Goal: Answer question/provide support

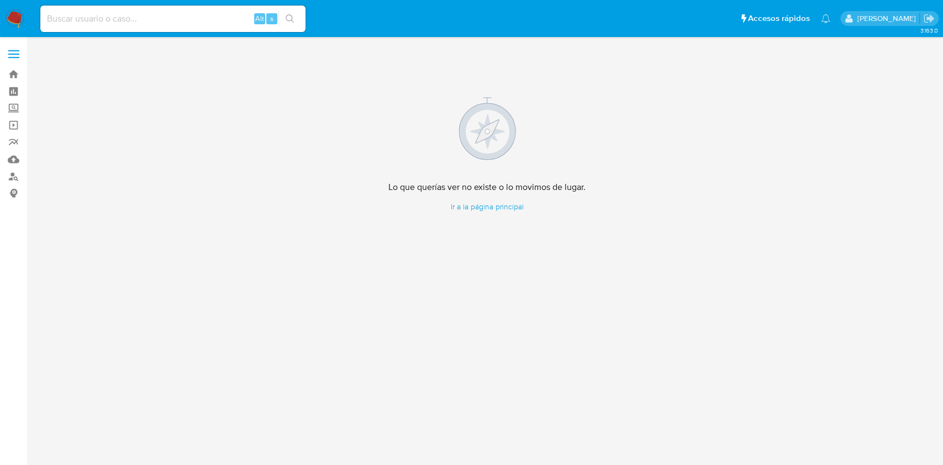
click at [12, 12] on img at bounding box center [15, 18] width 19 height 19
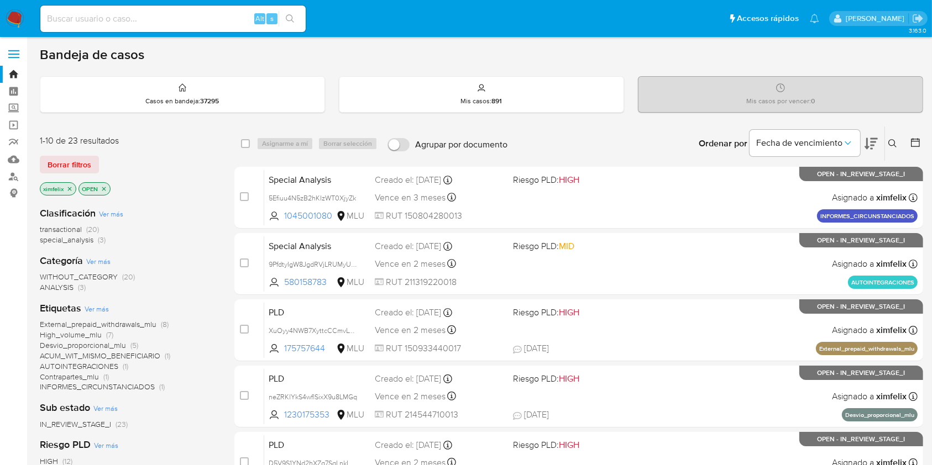
click at [137, 25] on input at bounding box center [172, 19] width 265 height 14
paste input "txUf7jwEUUt6S13LCZR4VIQp"
type input "txUf7jwEUUt6S13LCZR4VIQp"
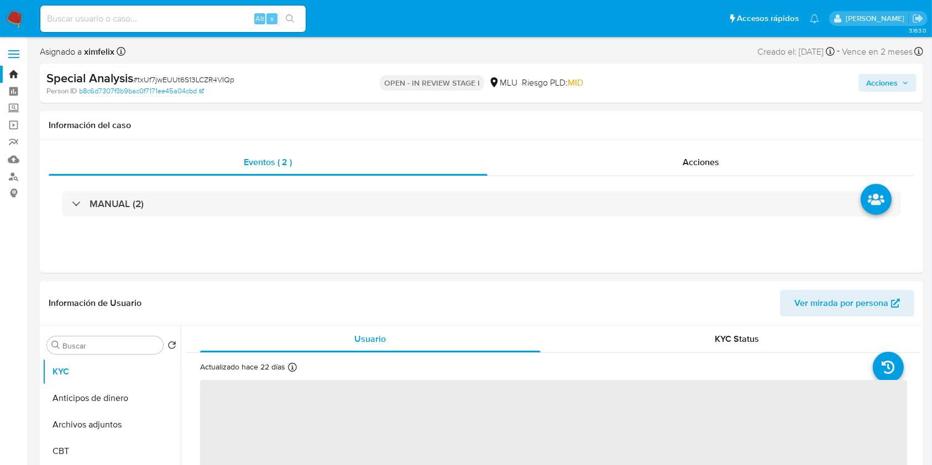
select select "10"
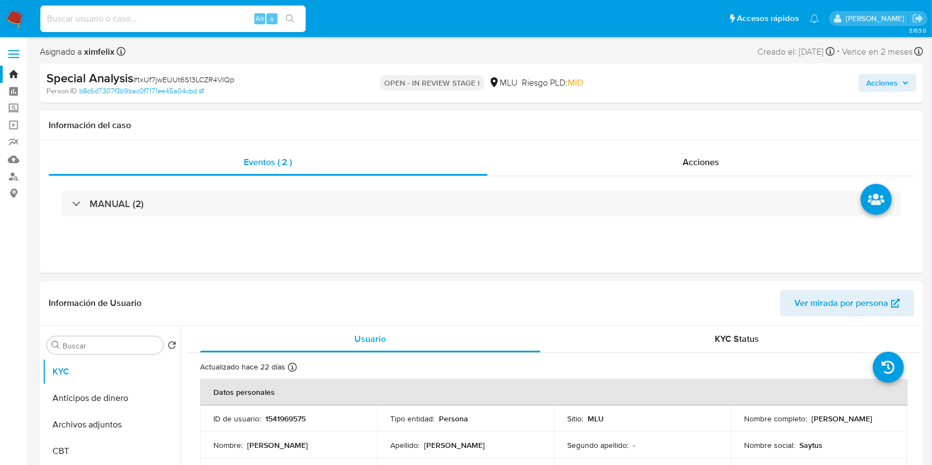
click at [196, 22] on input at bounding box center [172, 19] width 265 height 14
paste input "vpWbqoxk4pXpwAquhRx0GYzc"
type input "vpWbqoxk4pXpwAquhRx0GYzc"
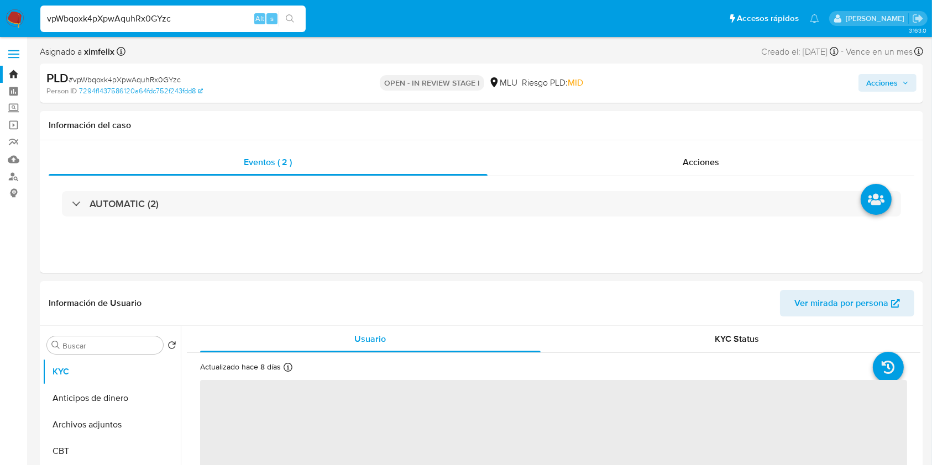
select select "10"
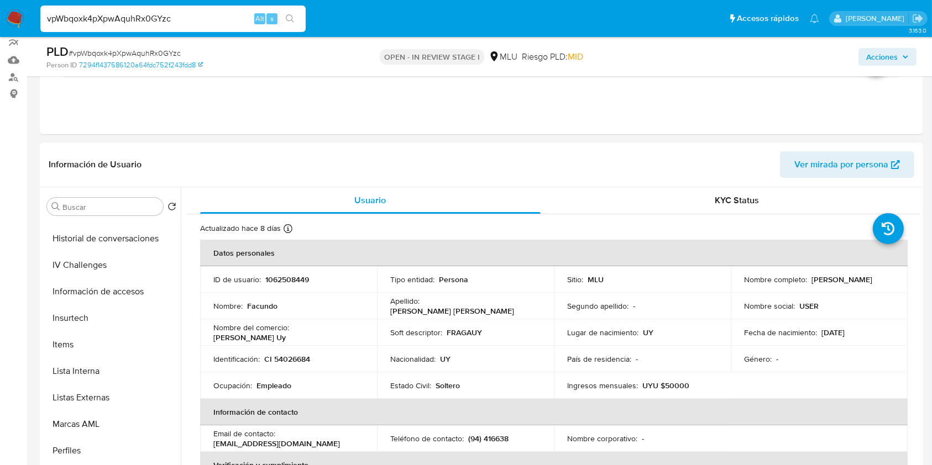
scroll to position [573, 0]
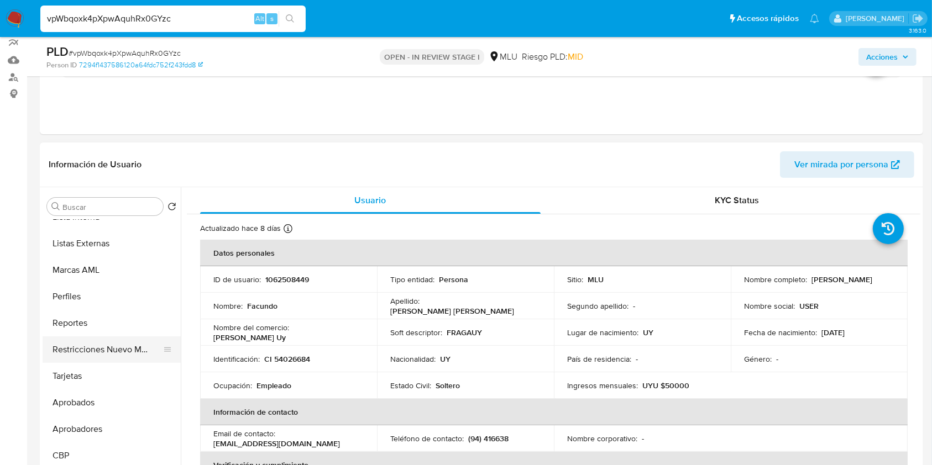
click at [128, 356] on button "Restricciones Nuevo Mundo" at bounding box center [107, 350] width 129 height 27
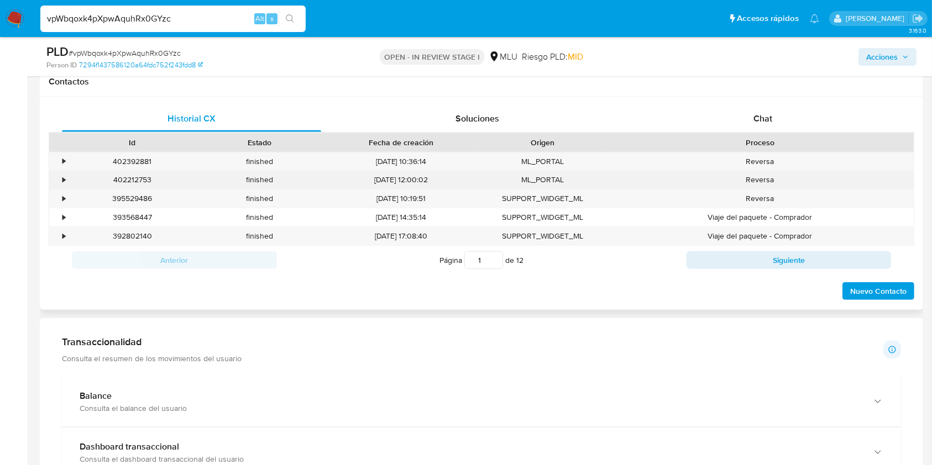
scroll to position [524, 0]
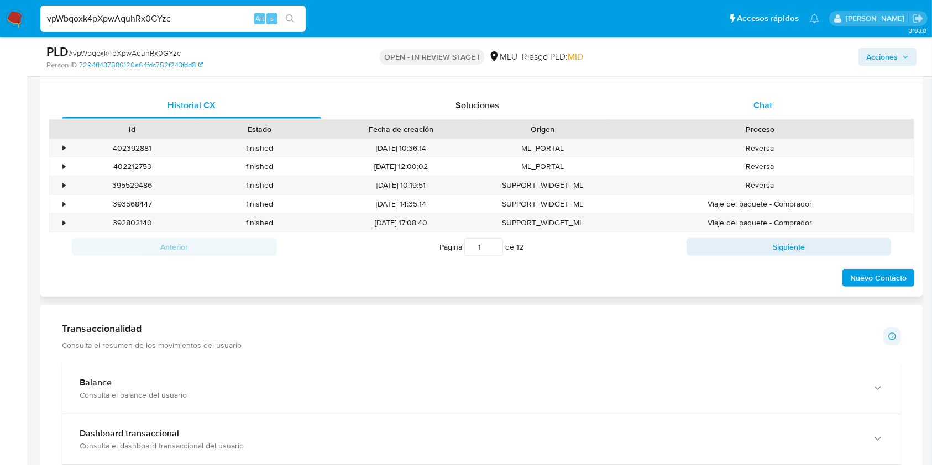
click at [767, 101] on span "Chat" at bounding box center [762, 105] width 19 height 13
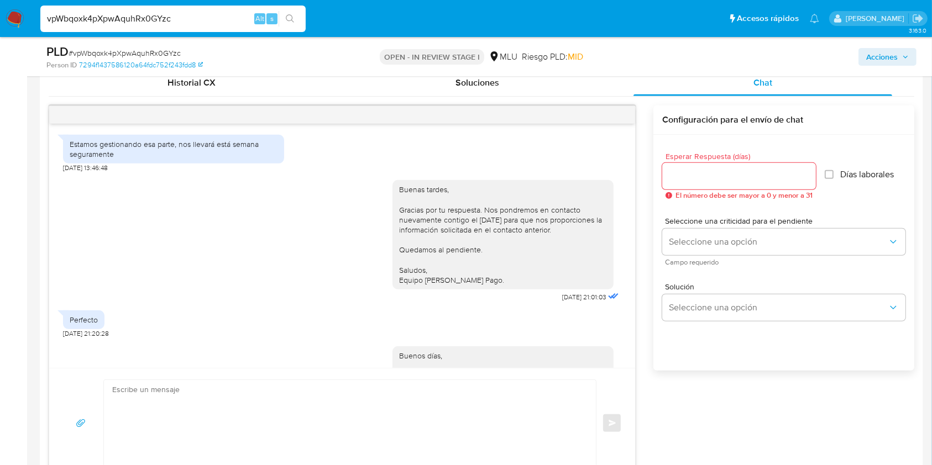
scroll to position [698, 0]
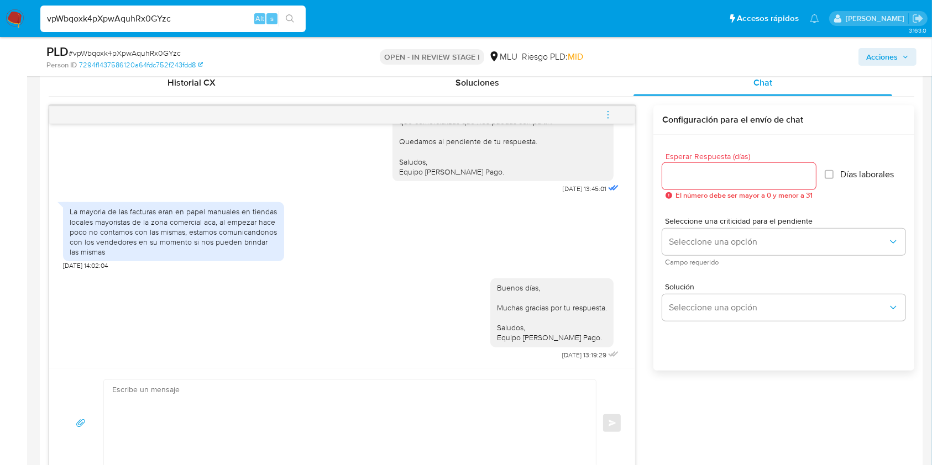
click at [612, 117] on icon "menu-action" at bounding box center [608, 115] width 10 height 10
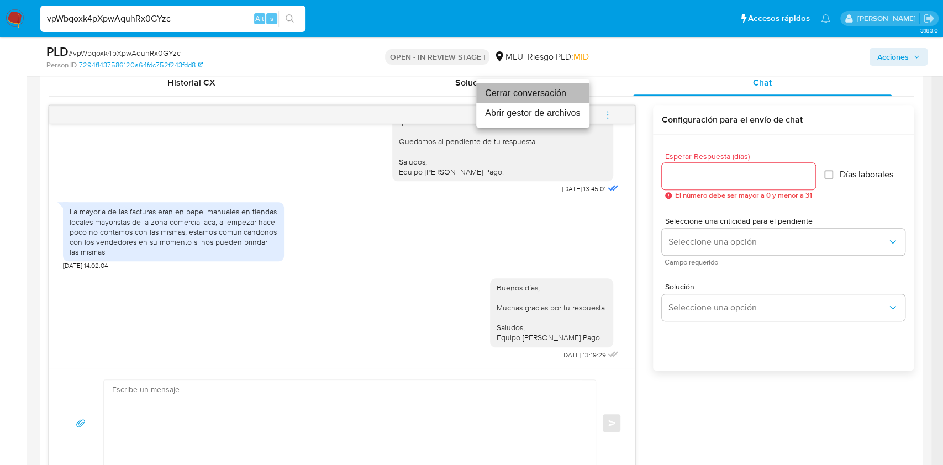
click at [536, 93] on li "Cerrar conversación" at bounding box center [532, 93] width 113 height 20
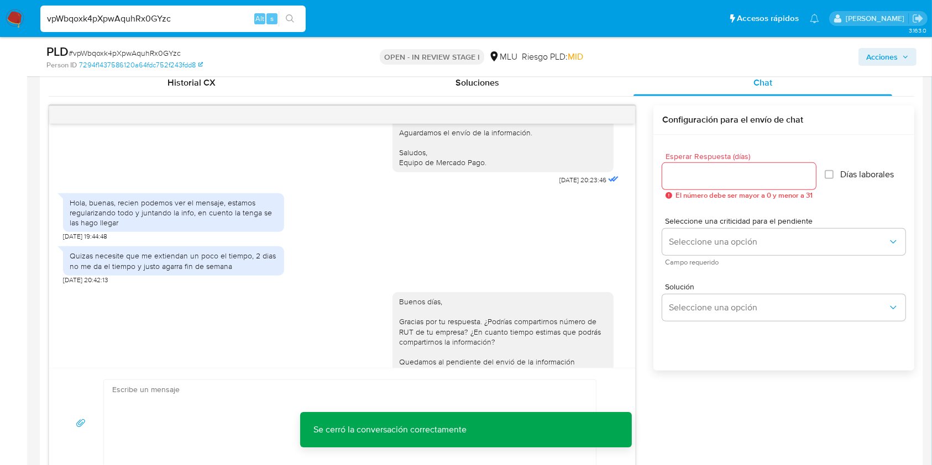
scroll to position [375, 0]
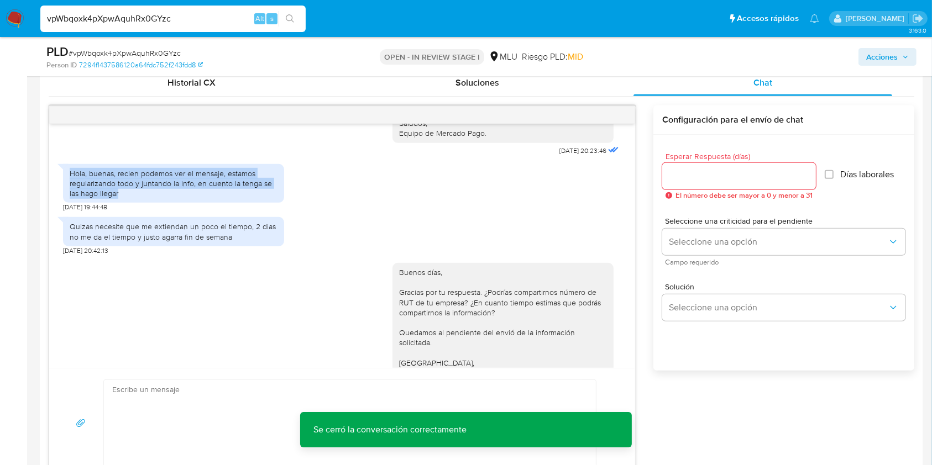
drag, startPoint x: 125, startPoint y: 206, endPoint x: 66, endPoint y: 186, distance: 61.9
click at [66, 186] on div "Hola, buenas, recien podemos ver el mensaje, estamos regularizando todo y junta…" at bounding box center [173, 183] width 221 height 39
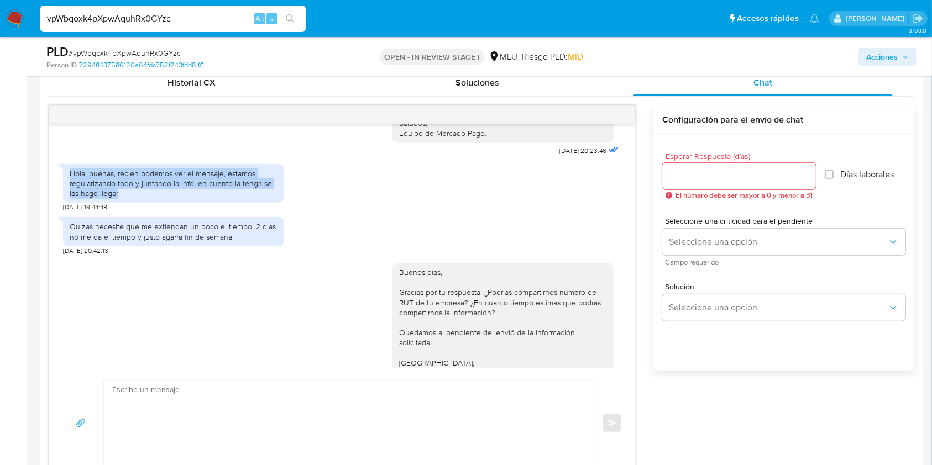
copy div "Hola, buenas, recien podemos ver el mensaje, estamos regularizando todo y junta…"
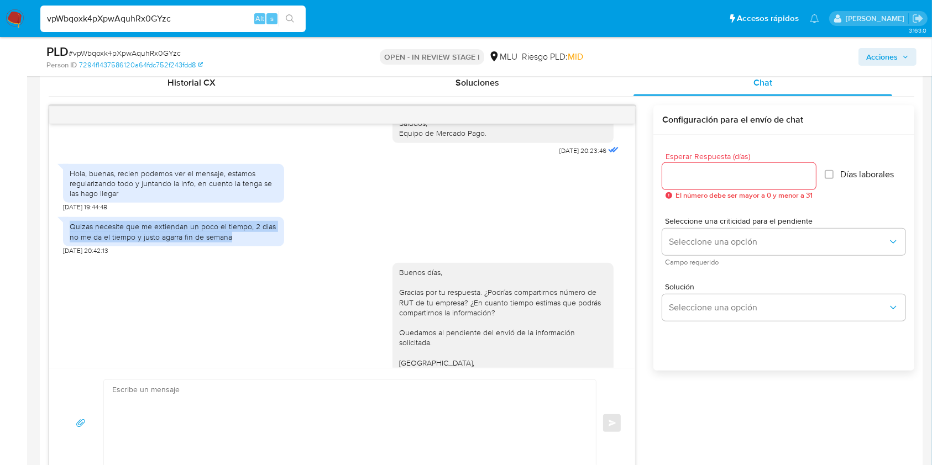
drag, startPoint x: 241, startPoint y: 247, endPoint x: 57, endPoint y: 237, distance: 183.8
click at [63, 237] on div "Quizas necesite que me extiendan un poco el tiempo, 2 dias no me da el tiempo y…" at bounding box center [173, 231] width 221 height 29
copy div "Quizas necesite que me extiendan un poco el tiempo, 2 dias no me da el tiempo y…"
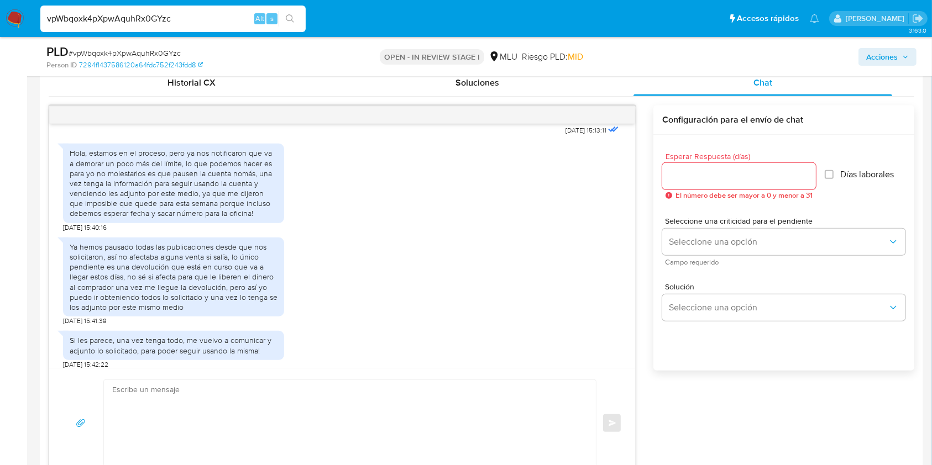
scroll to position [984, 0]
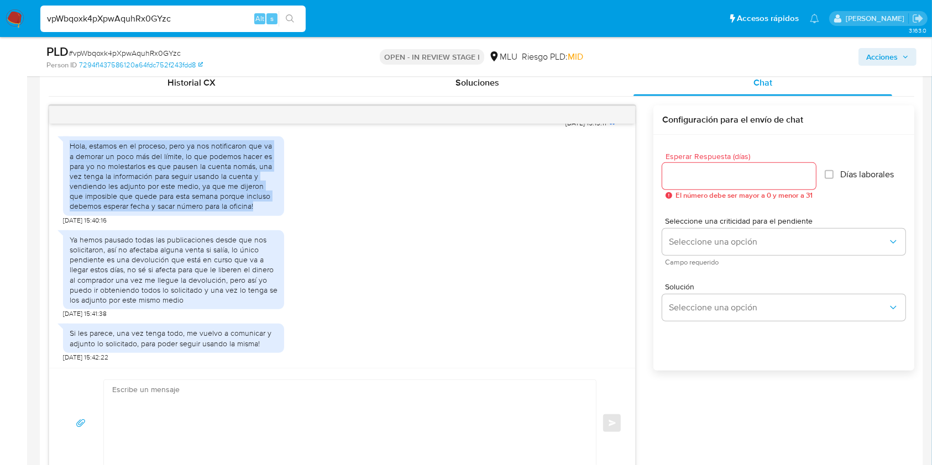
drag, startPoint x: 69, startPoint y: 155, endPoint x: 256, endPoint y: 218, distance: 197.8
click at [256, 216] on div "Hola, estamos en el proceso, pero ya nos notificaron que va a demorar un poco m…" at bounding box center [173, 176] width 221 height 79
copy div "Hola, estamos en el proceso, pero ya nos notificaron que va a demorar un poco m…"
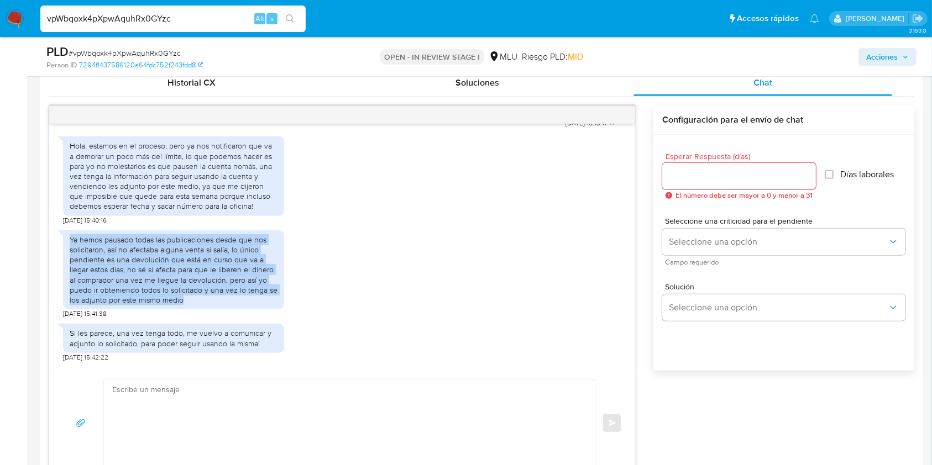
drag, startPoint x: 67, startPoint y: 246, endPoint x: 275, endPoint y: 316, distance: 218.6
click at [275, 309] on div "Ya hemos pausado todas las publicaciones desde que nos solicitaron, así no afec…" at bounding box center [173, 269] width 221 height 79
copy div "Ya hemos pausado todas las publicaciones desde que nos solicitaron, así no afec…"
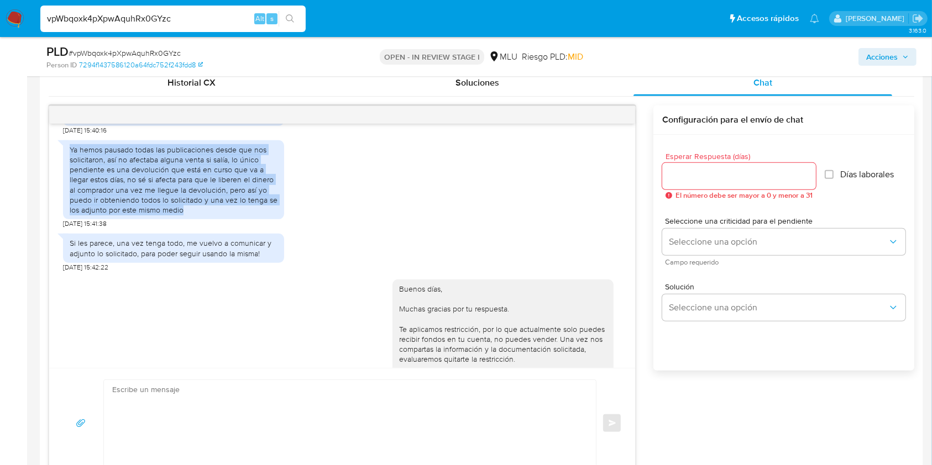
scroll to position [1117, 0]
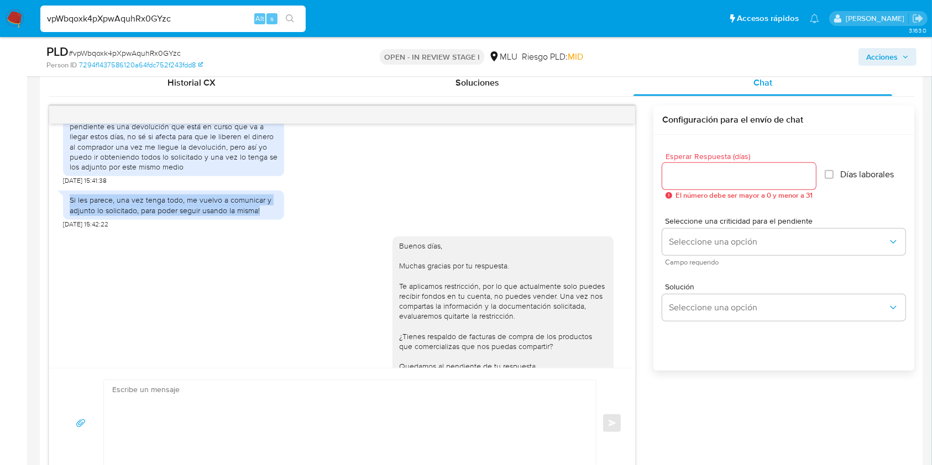
drag, startPoint x: 69, startPoint y: 212, endPoint x: 269, endPoint y: 224, distance: 200.5
click at [269, 219] on div "Si les parece, una vez tenga todo, me vuelvo a comunicar y adjunto lo solicitad…" at bounding box center [173, 205] width 221 height 29
copy div "Si les parece, una vez tenga todo, me vuelvo a comunicar y adjunto lo solicitad…"
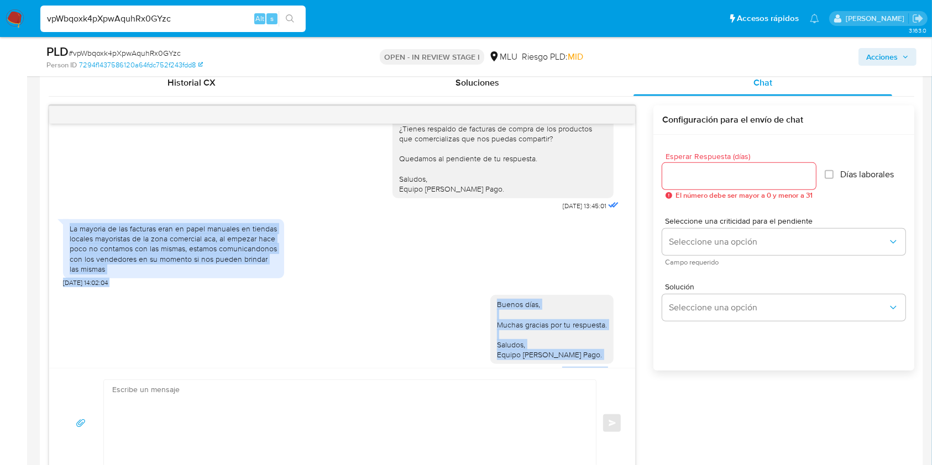
scroll to position [1351, 0]
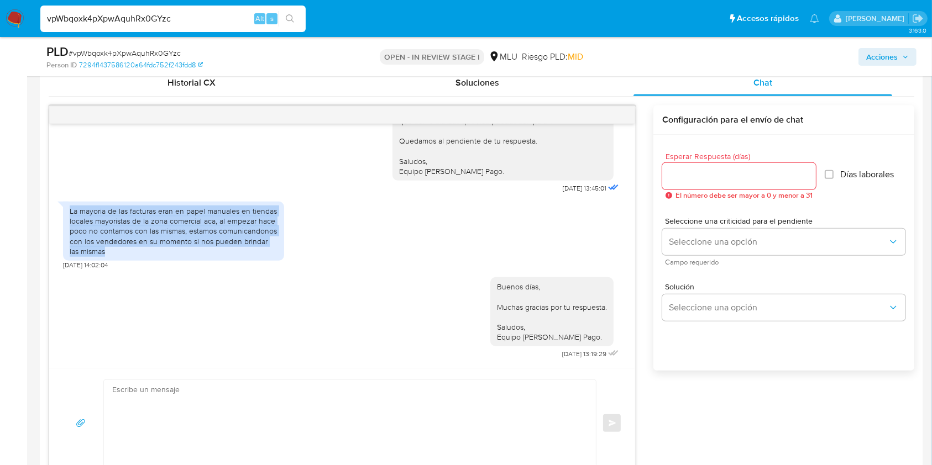
drag, startPoint x: 66, startPoint y: 327, endPoint x: 114, endPoint y: 252, distance: 89.2
click at [114, 252] on div "La mayoria de las facturas eran en papel manuales en tiendas locales mayoristas…" at bounding box center [173, 231] width 221 height 59
copy div "La mayoria de las facturas eran en papel manuales en tiendas locales mayoristas…"
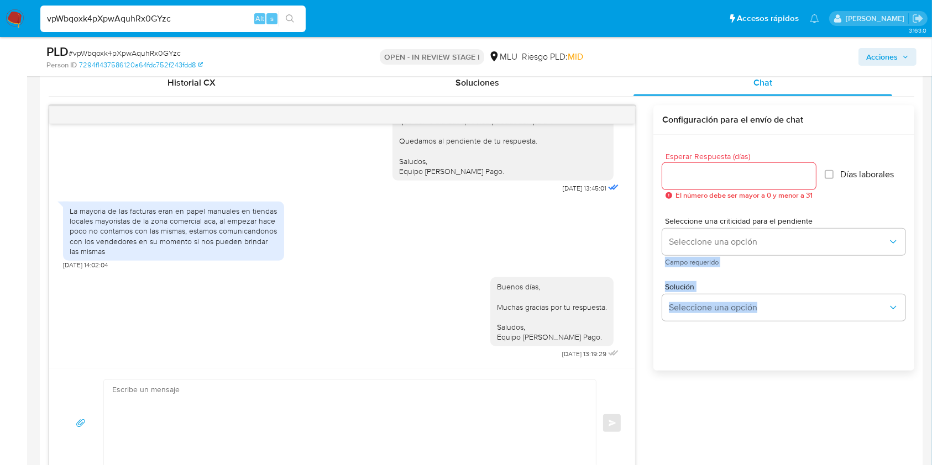
drag, startPoint x: 899, startPoint y: 210, endPoint x: 935, endPoint y: 186, distance: 43.5
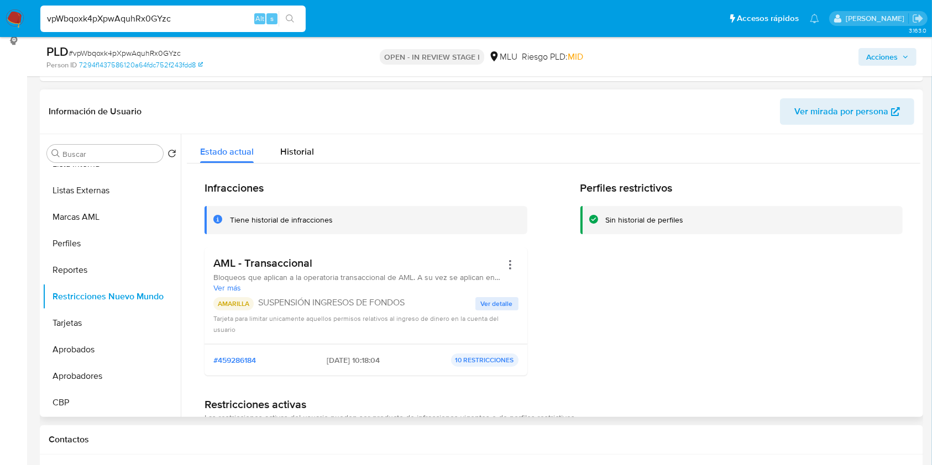
scroll to position [80, 0]
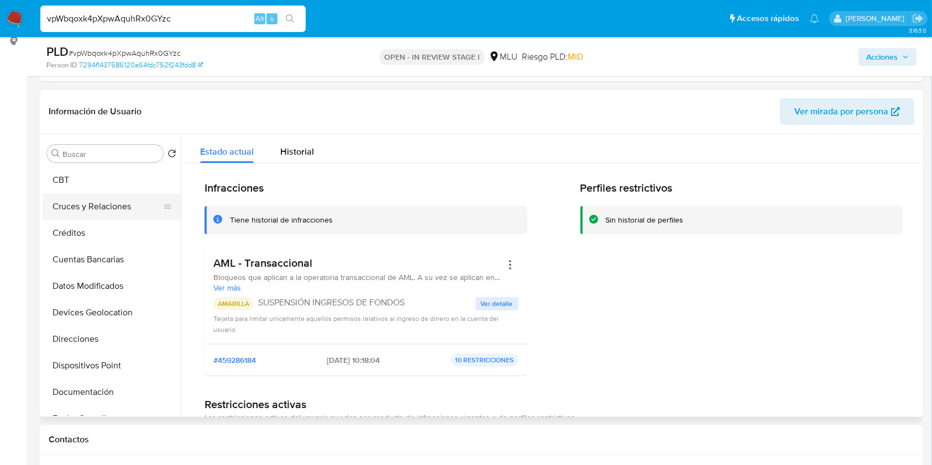
click at [109, 216] on button "Cruces y Relaciones" at bounding box center [107, 206] width 129 height 27
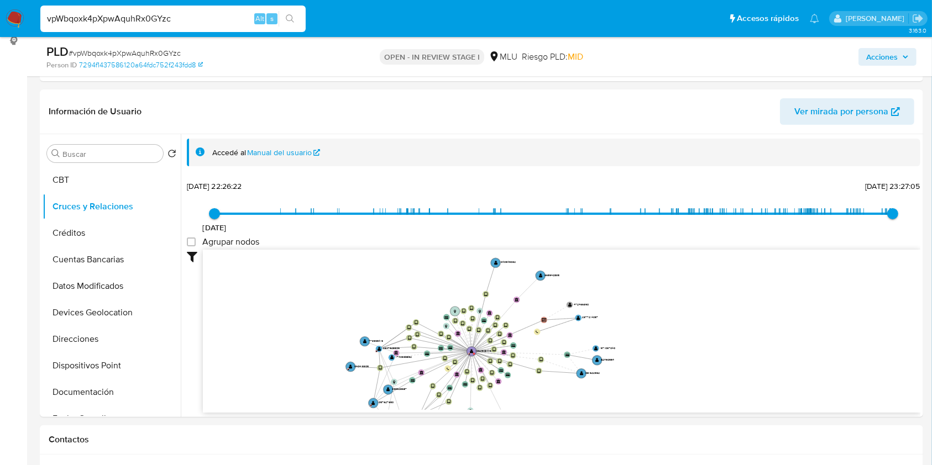
scroll to position [41, 0]
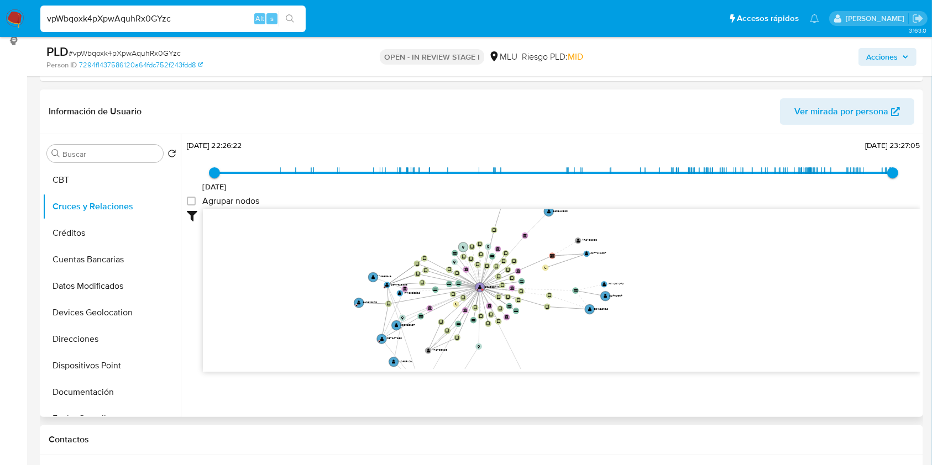
drag, startPoint x: 584, startPoint y: 284, endPoint x: 600, endPoint y: 330, distance: 49.6
click at [600, 330] on icon "device-67cbd3000663c67a890ba60e  device-67fac1ca8e7d0f34ef202757  device-67dc…" at bounding box center [561, 289] width 717 height 160
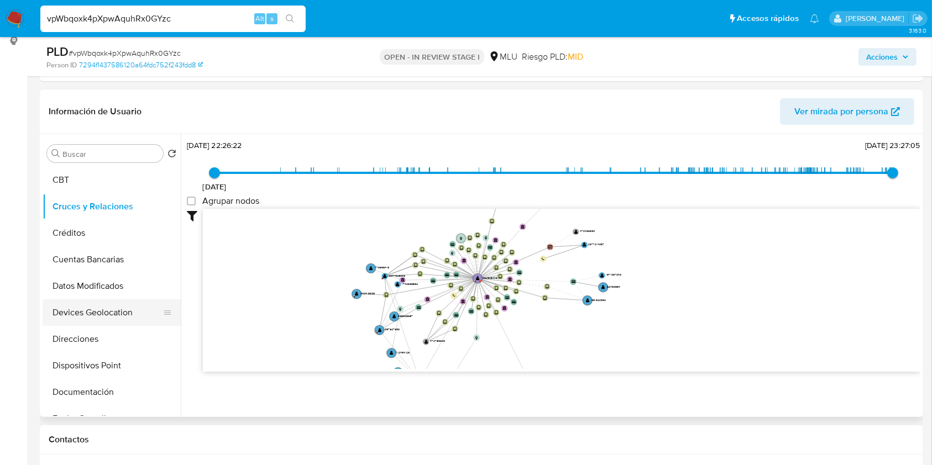
click at [119, 312] on button "Devices Geolocation" at bounding box center [107, 313] width 129 height 27
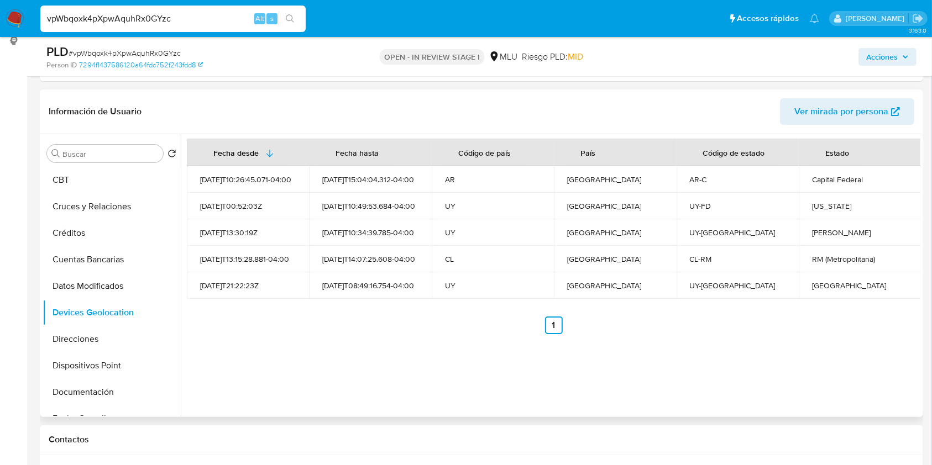
scroll to position [0, 0]
click at [121, 177] on button "KYC" at bounding box center [107, 180] width 129 height 27
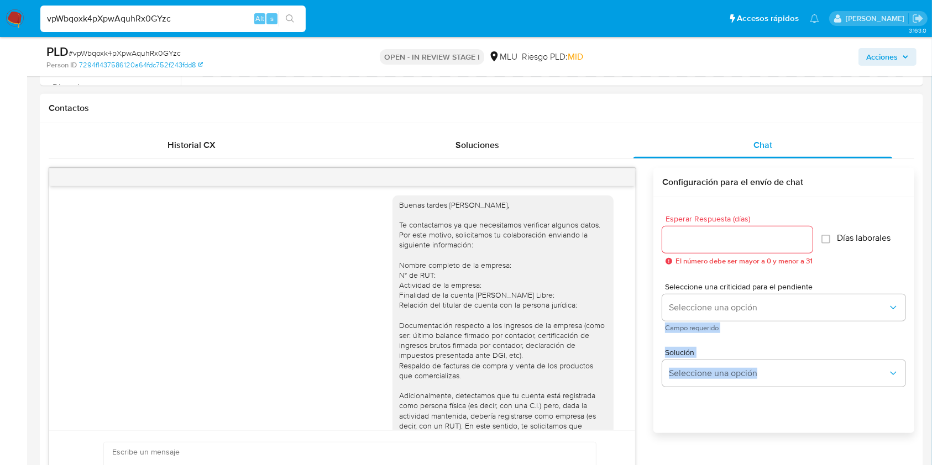
scroll to position [11, 0]
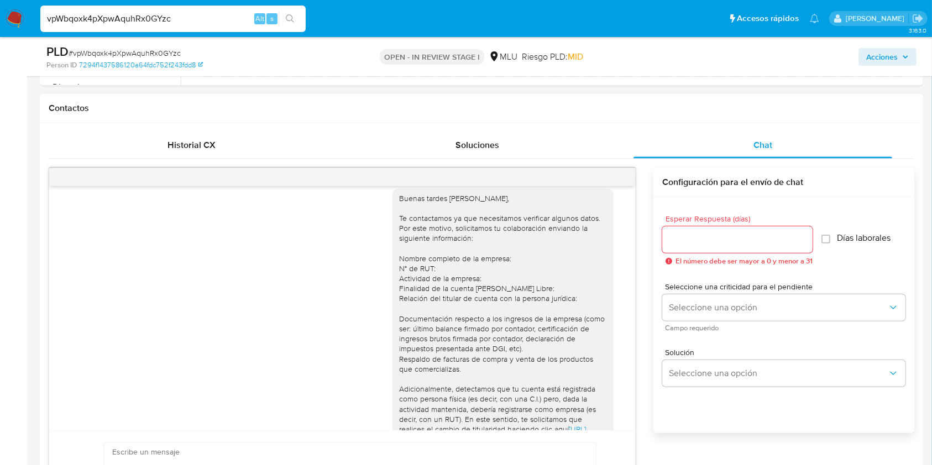
click at [575, 362] on div "Buenas tardes [PERSON_NAME], Te contactamos ya que necesitamos verificar alguno…" at bounding box center [503, 379] width 208 height 372
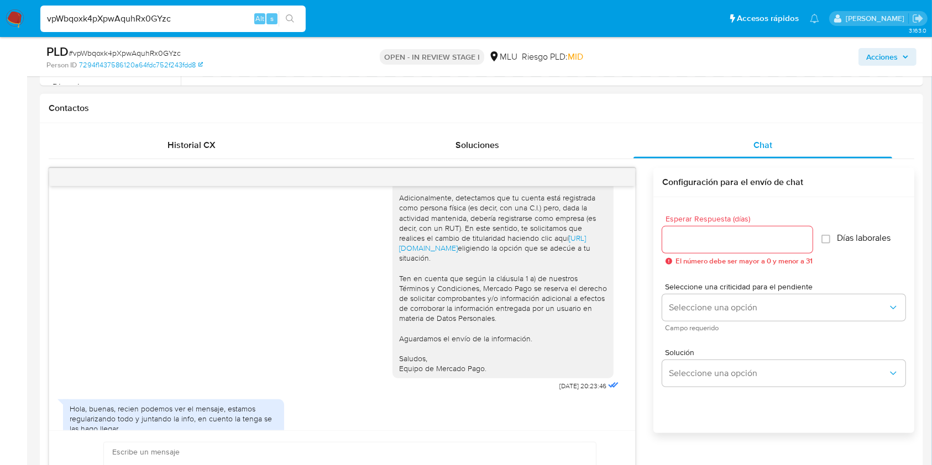
scroll to position [205, 0]
click at [589, 356] on div "Buenas tardes [PERSON_NAME], Te contactamos ya que necesitamos verificar alguno…" at bounding box center [503, 185] width 208 height 372
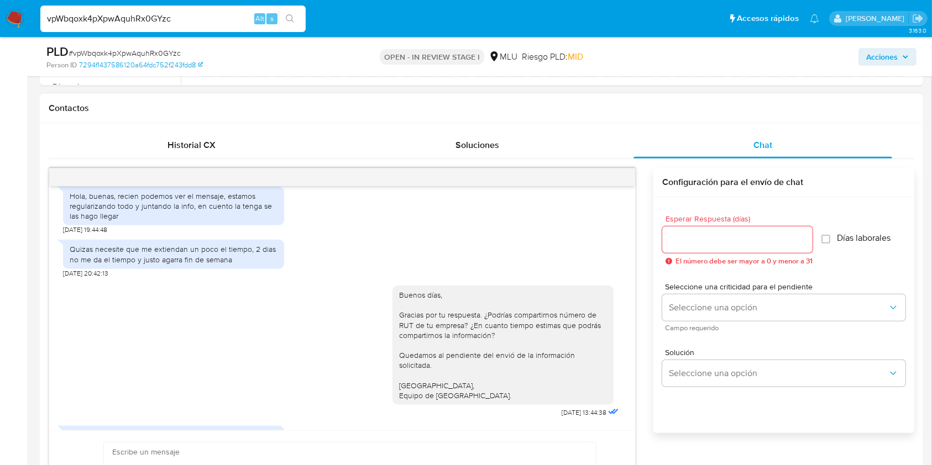
scroll to position [418, 0]
click at [592, 341] on div "Buenos días, Gracias por tu respuesta. ¿Podrías compartirnos número de RUT de t…" at bounding box center [503, 342] width 208 height 111
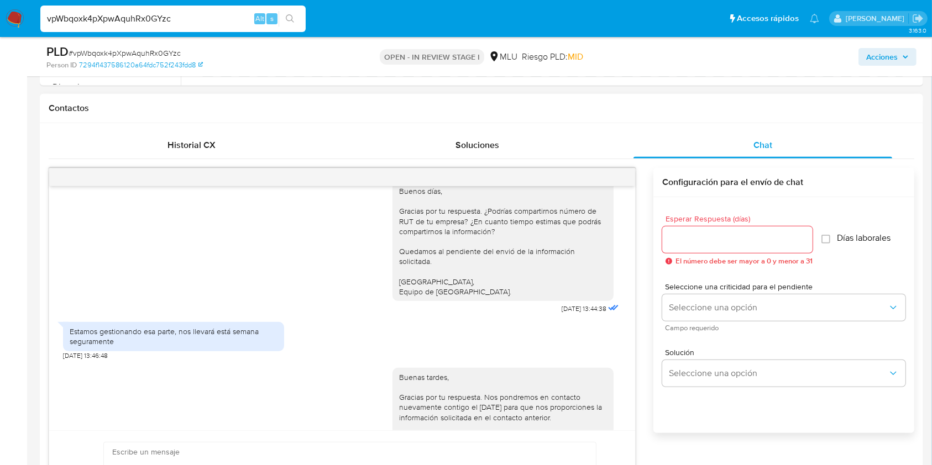
scroll to position [500, 0]
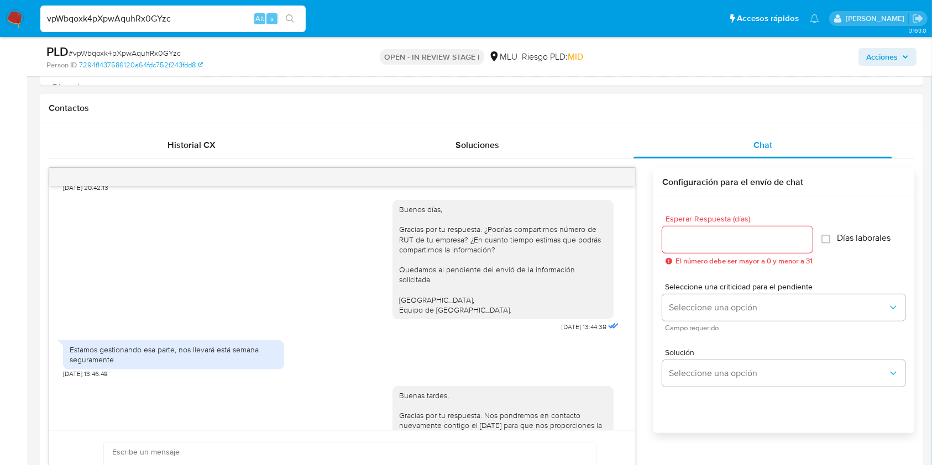
click at [446, 360] on div "Estamos gestionando esa parte, nos llevará está semana seguramente [DATE] 13:46…" at bounding box center [342, 357] width 558 height 44
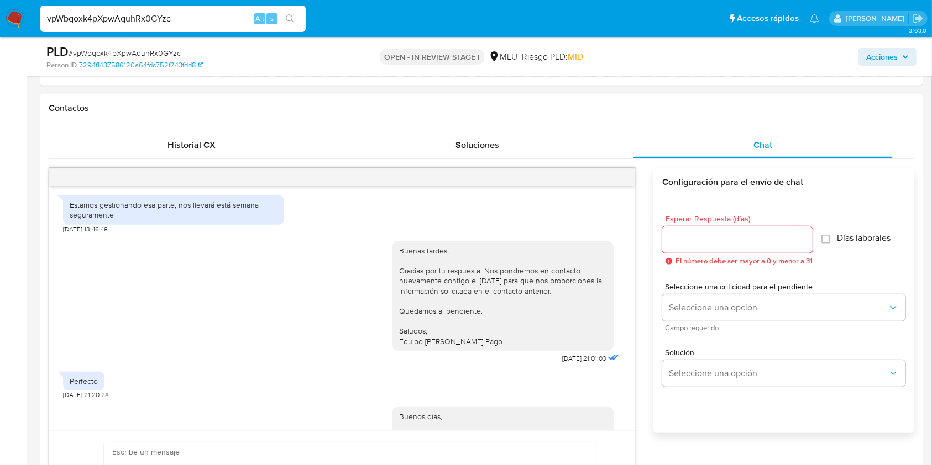
scroll to position [659, 0]
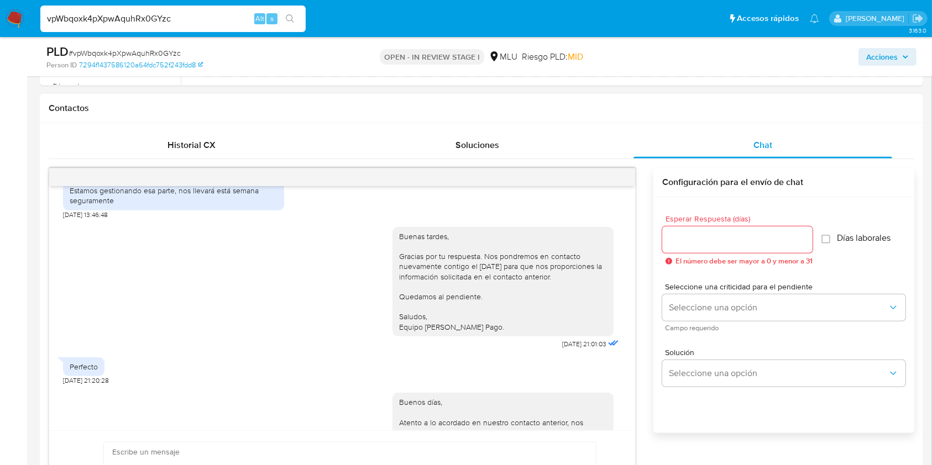
click at [520, 352] on div "Buenas tardes, Gracias por tu respuesta. Nos pondremos en contacto nuevamente c…" at bounding box center [506, 285] width 229 height 133
click at [595, 384] on div "Perfecto [DATE] 21:20:28" at bounding box center [342, 368] width 558 height 33
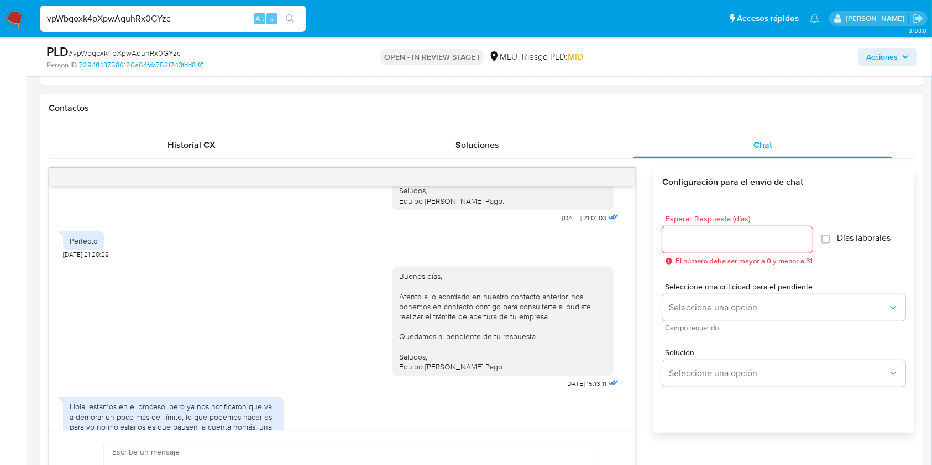
scroll to position [814, 0]
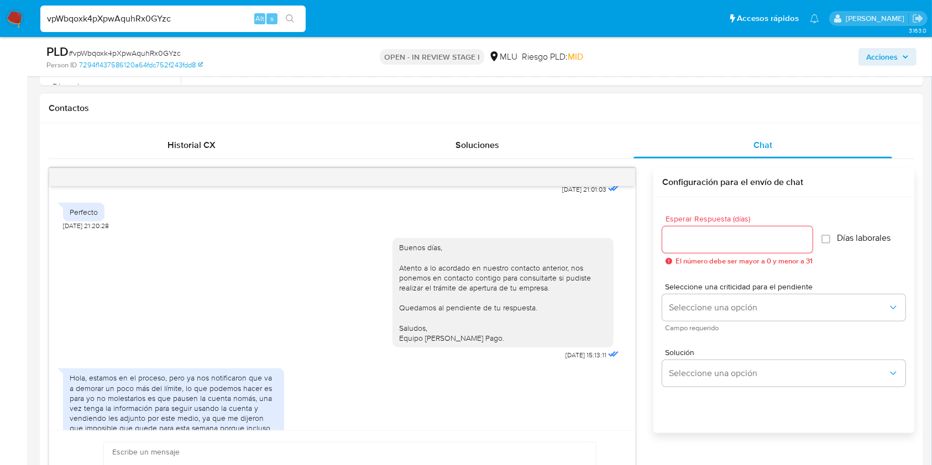
click at [558, 398] on div "Hola, estamos en el proceso, pero ya nos notificaron que va a demorar un poco m…" at bounding box center [342, 410] width 558 height 94
click at [586, 334] on div "Buenos días, Atento a lo acordado en nuestro contacto anterior, nos ponemos en …" at bounding box center [503, 293] width 208 height 101
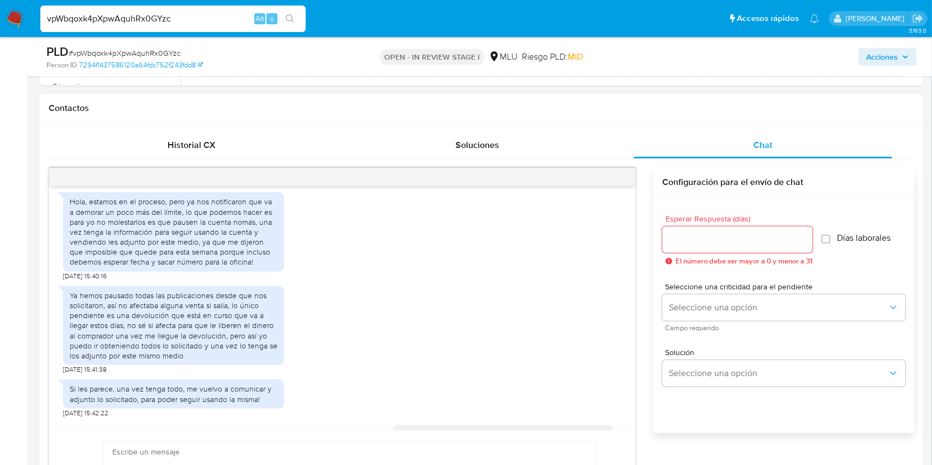
scroll to position [984, 0]
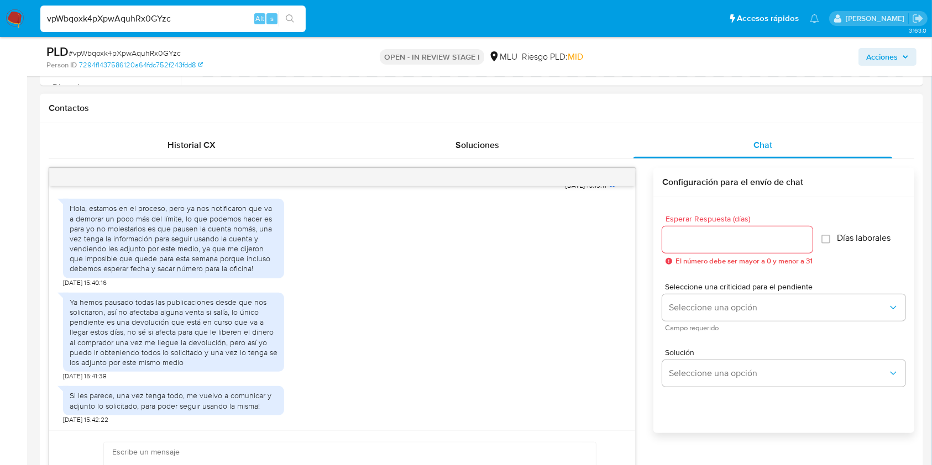
click at [515, 354] on div "Ya hemos pausado todas las publicaciones desde que nos solicitaron, así no afec…" at bounding box center [342, 334] width 558 height 94
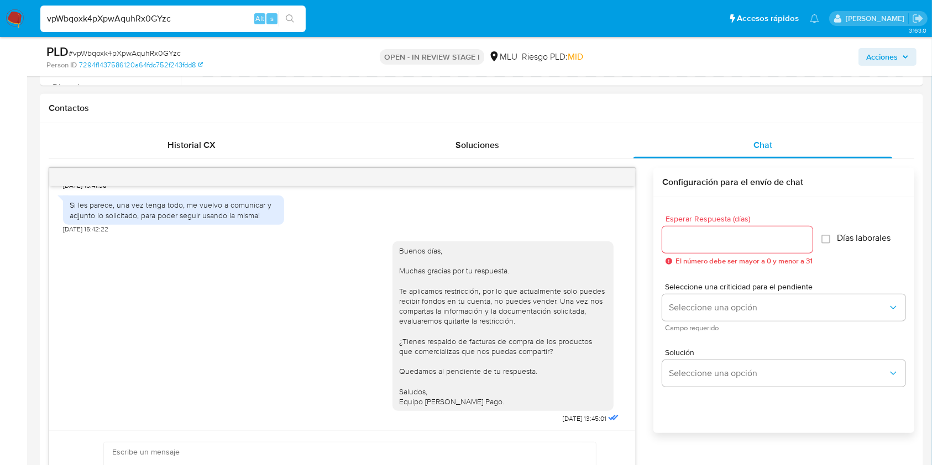
scroll to position [1178, 0]
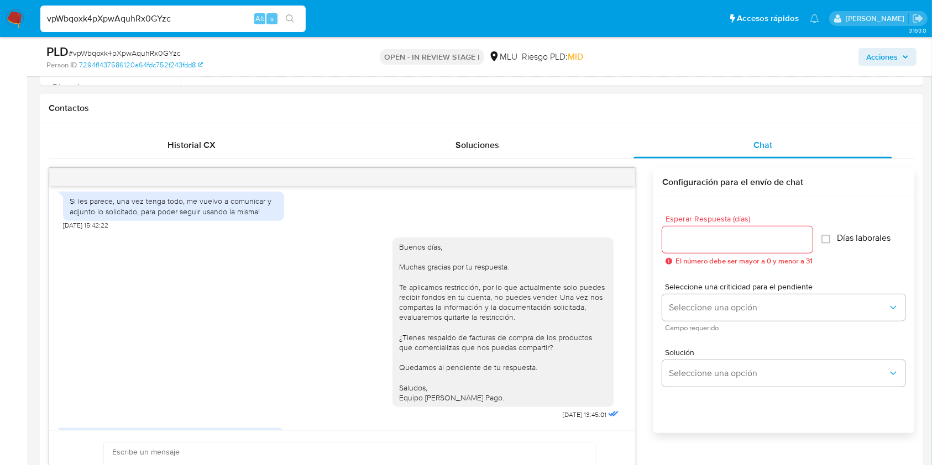
click at [497, 373] on div "Buenos días, Muchas gracias por tu respuesta. Te aplicamos restricción, por lo …" at bounding box center [503, 322] width 208 height 161
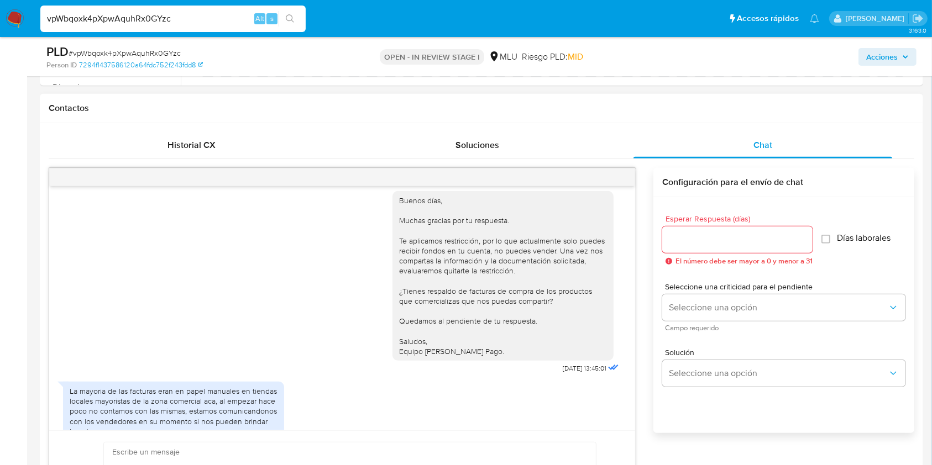
scroll to position [1351, 0]
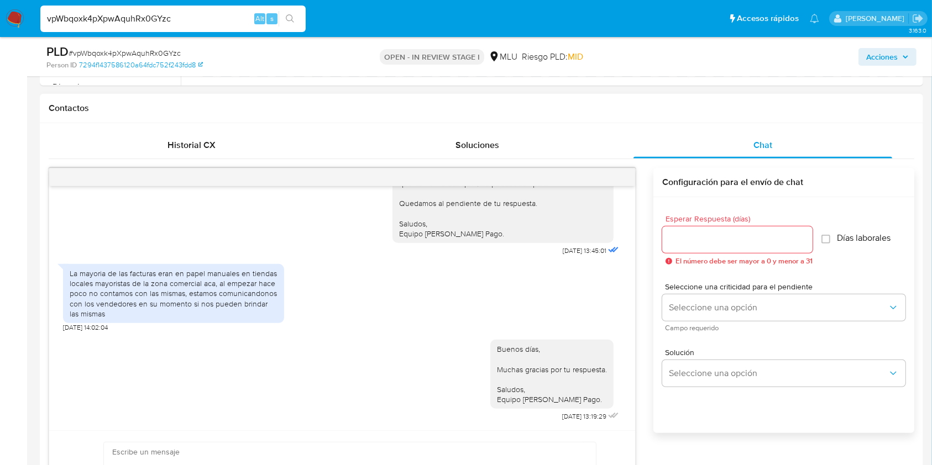
click at [268, 380] on div "Buenos días, Muchas gracias por tu respuesta. Saludos, Equipo [PERSON_NAME] Pag…" at bounding box center [342, 378] width 558 height 92
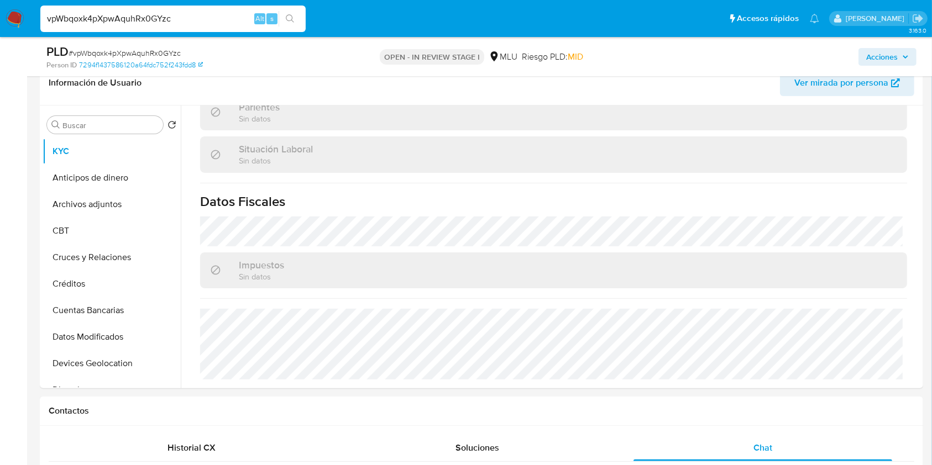
scroll to position [176, 0]
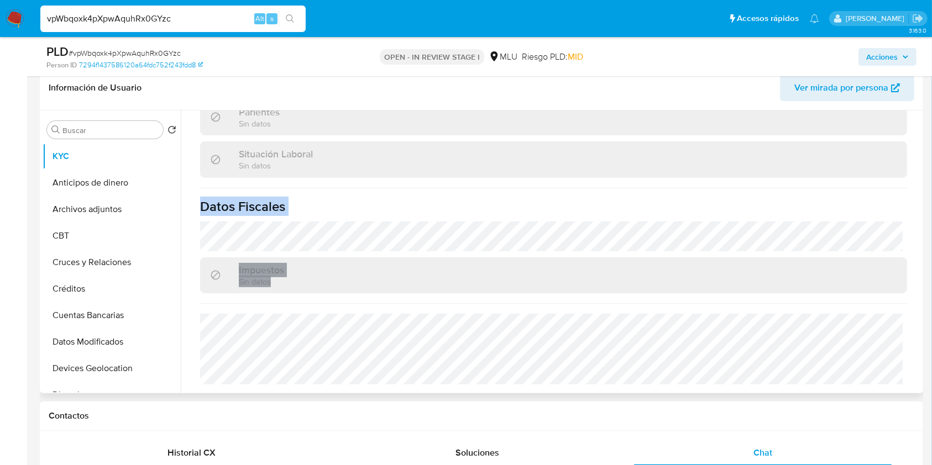
drag, startPoint x: 920, startPoint y: 339, endPoint x: 904, endPoint y: 161, distance: 178.1
click at [904, 161] on div "Usuario KYC Status Actualizado [DATE] Creado: [DATE] 18:22:29 Actualizado: [DAT…" at bounding box center [550, 252] width 739 height 283
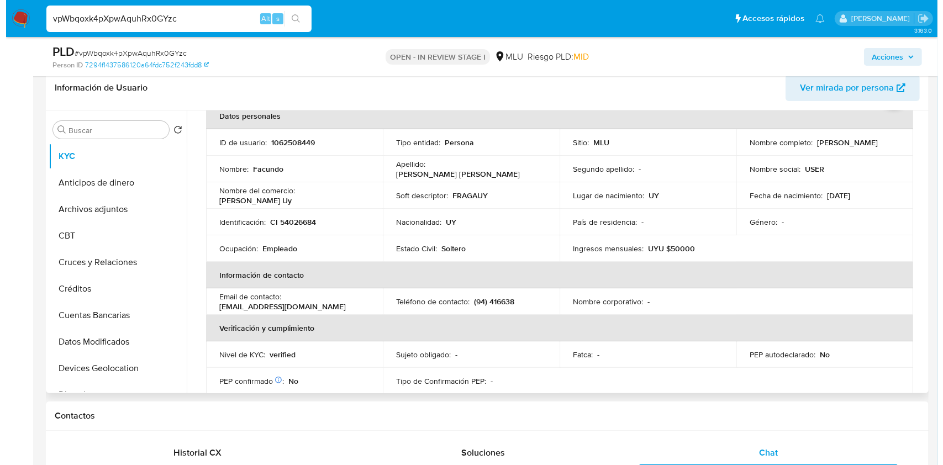
scroll to position [0, 0]
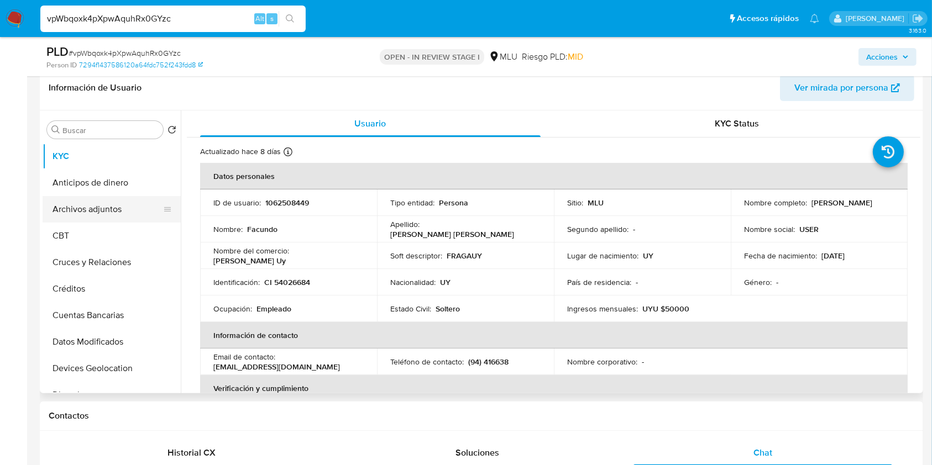
click at [101, 213] on button "Archivos adjuntos" at bounding box center [107, 209] width 129 height 27
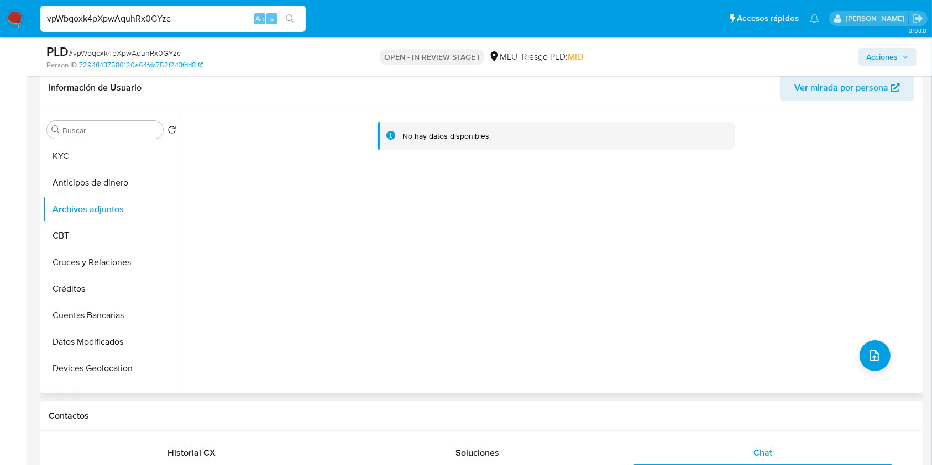
click at [886, 359] on div "No hay datos disponibles" at bounding box center [550, 252] width 739 height 283
click at [870, 356] on icon "upload-file" at bounding box center [874, 355] width 9 height 11
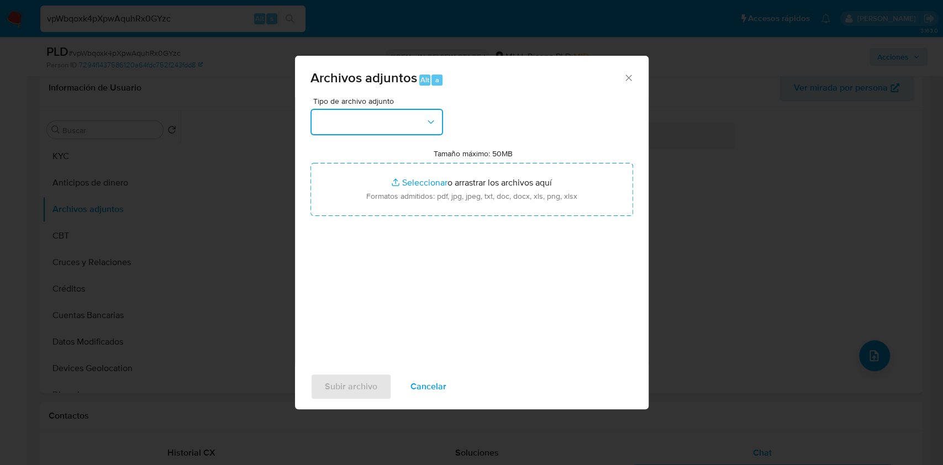
click at [353, 133] on button "button" at bounding box center [377, 122] width 133 height 27
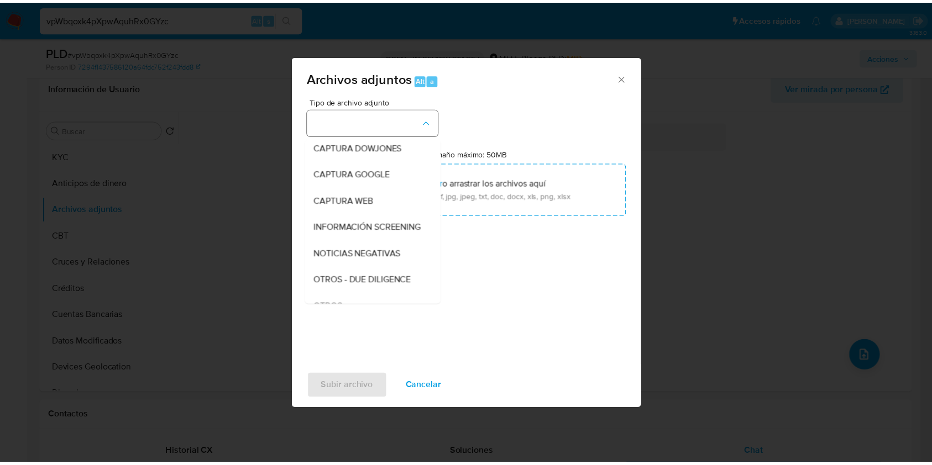
scroll to position [57, 0]
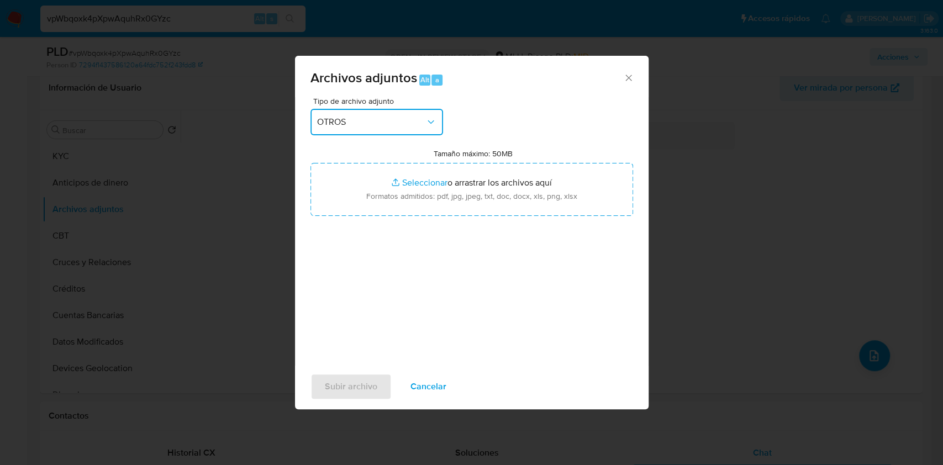
click at [199, 286] on div "Archivos adjuntos Alt a Tipo de archivo adjunto OTROS Tamaño máximo: 50MB Selec…" at bounding box center [471, 232] width 943 height 465
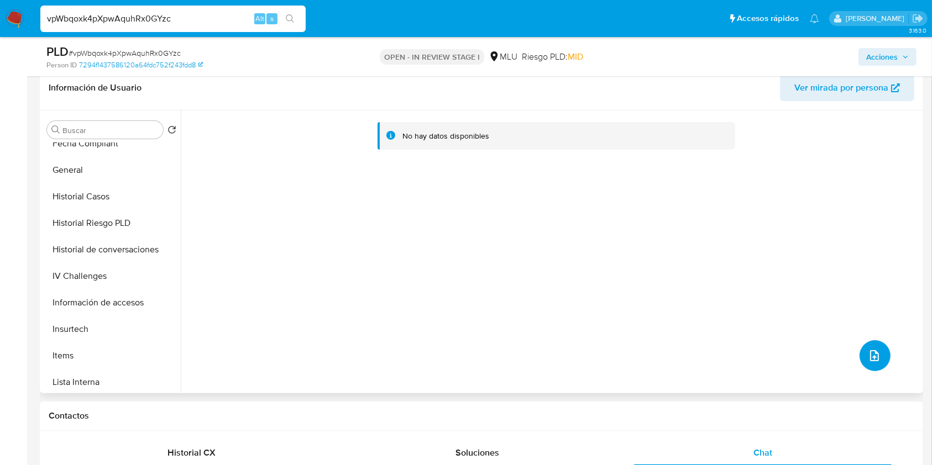
scroll to position [319, 0]
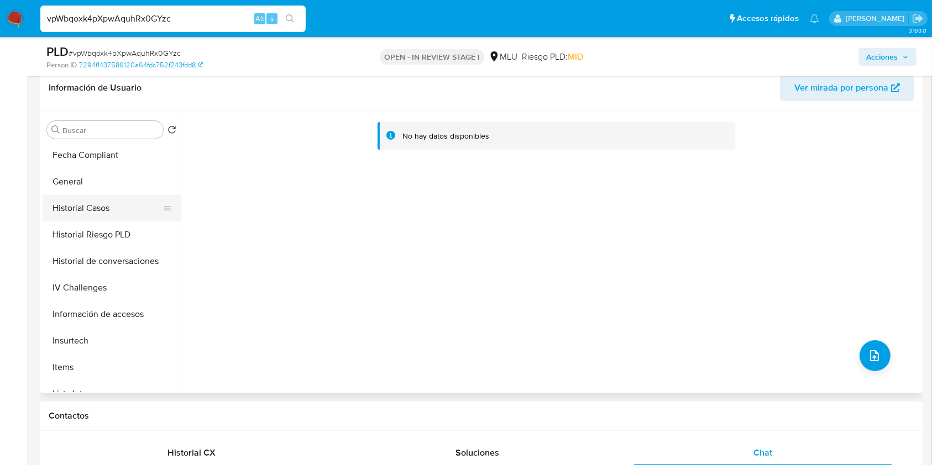
click at [101, 213] on button "Historial Casos" at bounding box center [107, 208] width 129 height 27
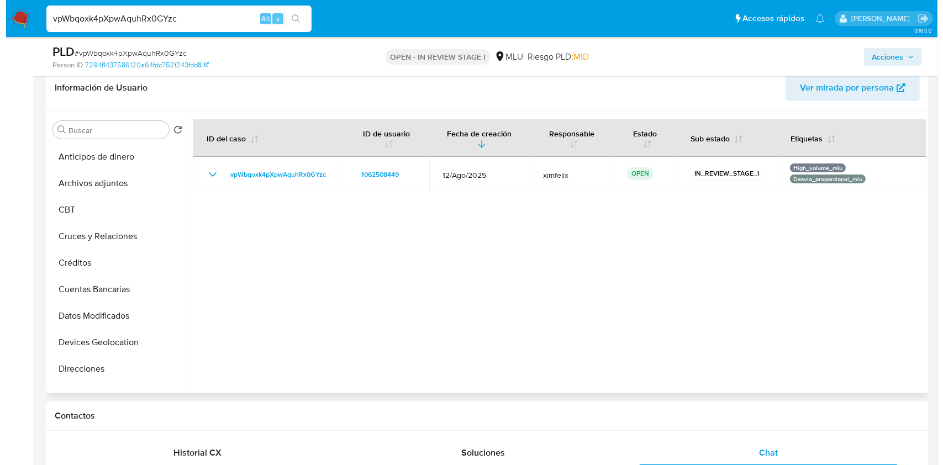
scroll to position [0, 0]
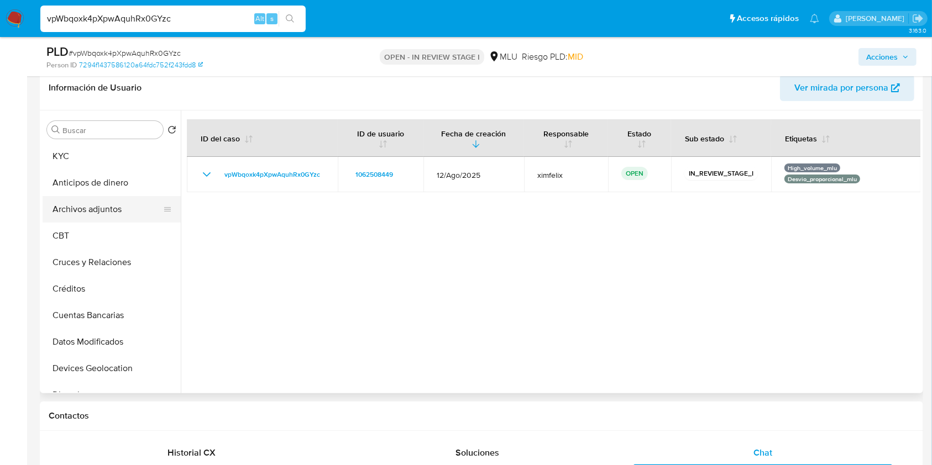
click at [111, 220] on button "Archivos adjuntos" at bounding box center [107, 209] width 129 height 27
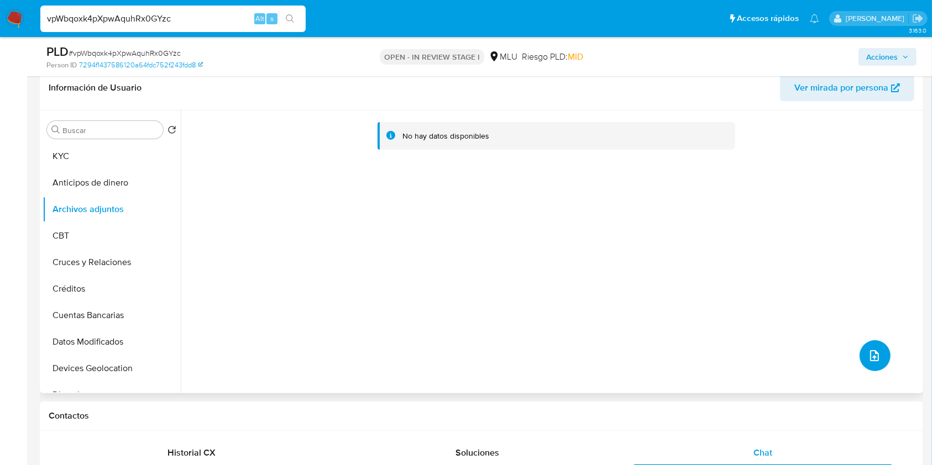
click at [862, 351] on button "upload-file" at bounding box center [874, 355] width 31 height 31
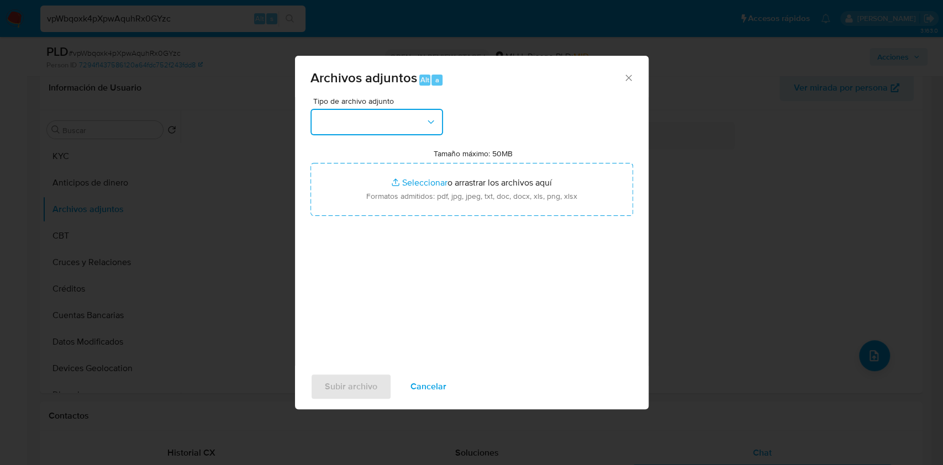
click at [365, 124] on button "button" at bounding box center [377, 122] width 133 height 27
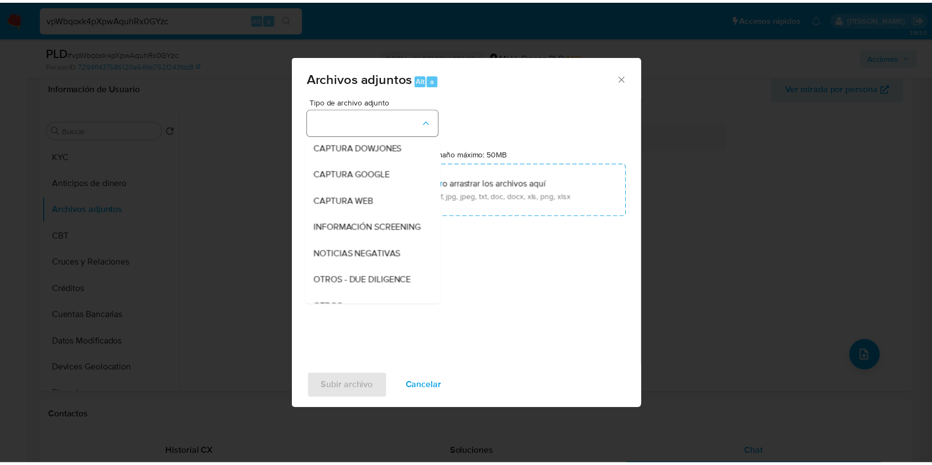
scroll to position [57, 0]
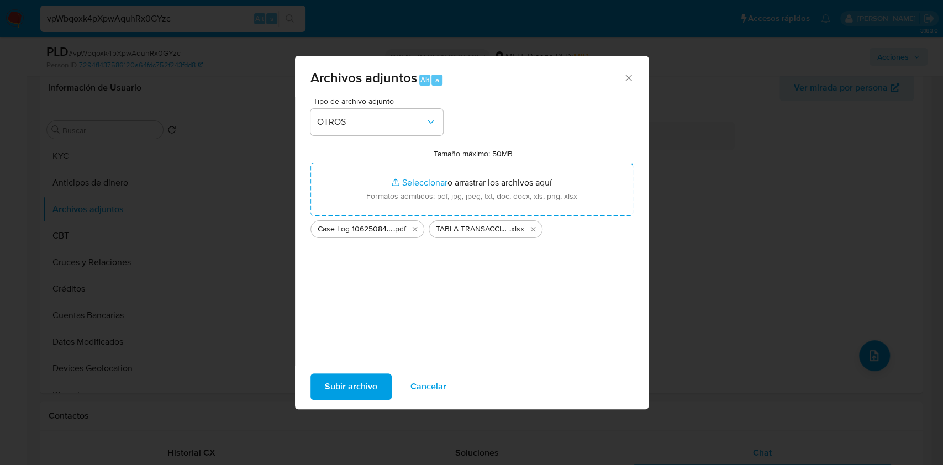
click at [347, 384] on span "Subir archivo" at bounding box center [351, 387] width 53 height 24
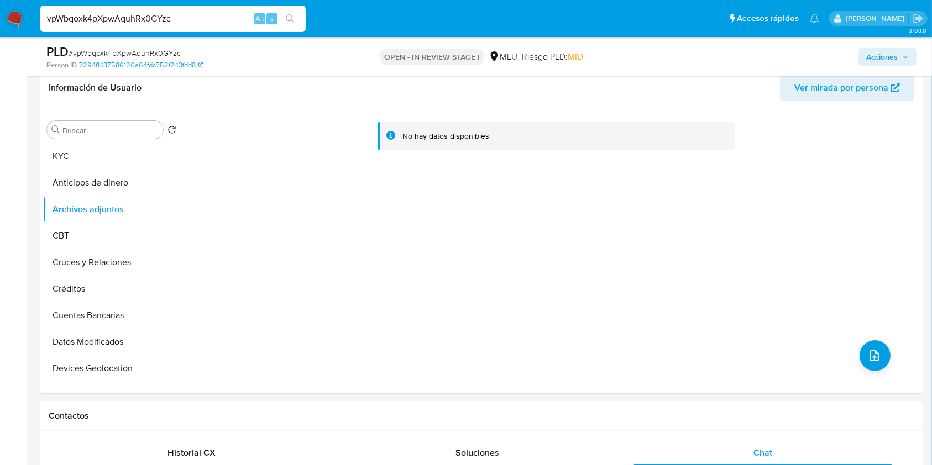
click at [901, 49] on span "Acciones" at bounding box center [887, 56] width 43 height 15
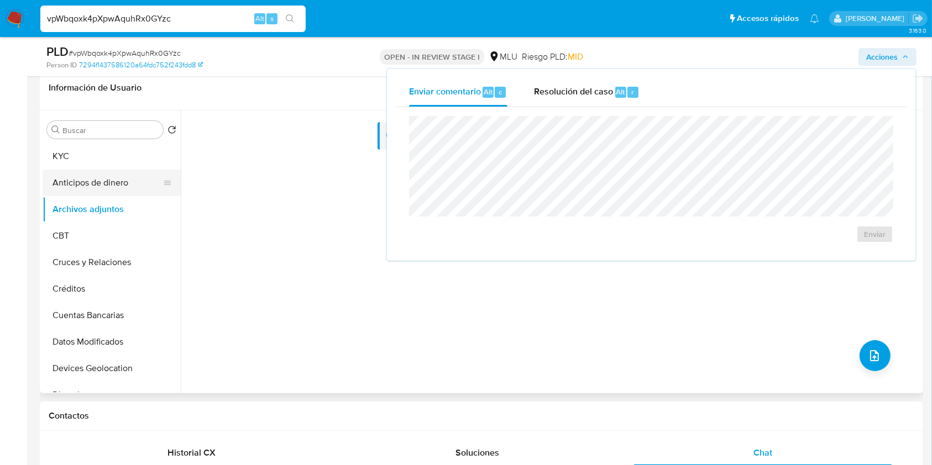
click at [98, 170] on button "Anticipos de dinero" at bounding box center [107, 183] width 129 height 27
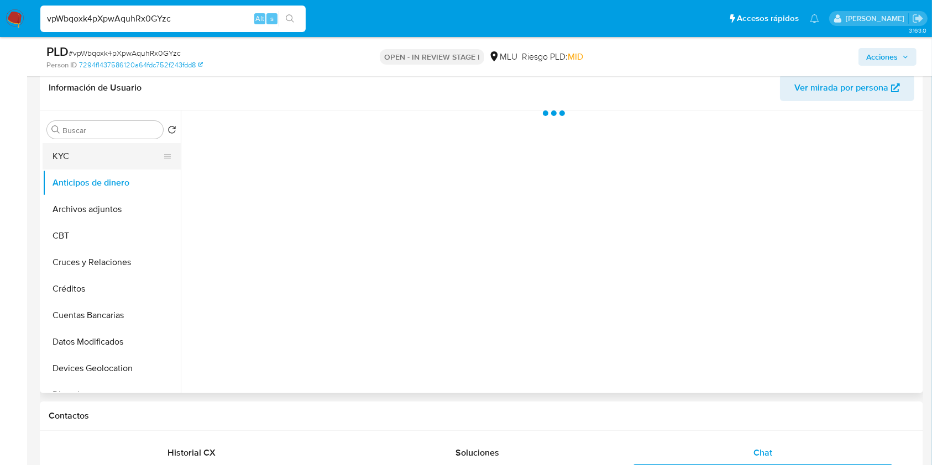
click at [105, 154] on button "KYC" at bounding box center [107, 156] width 129 height 27
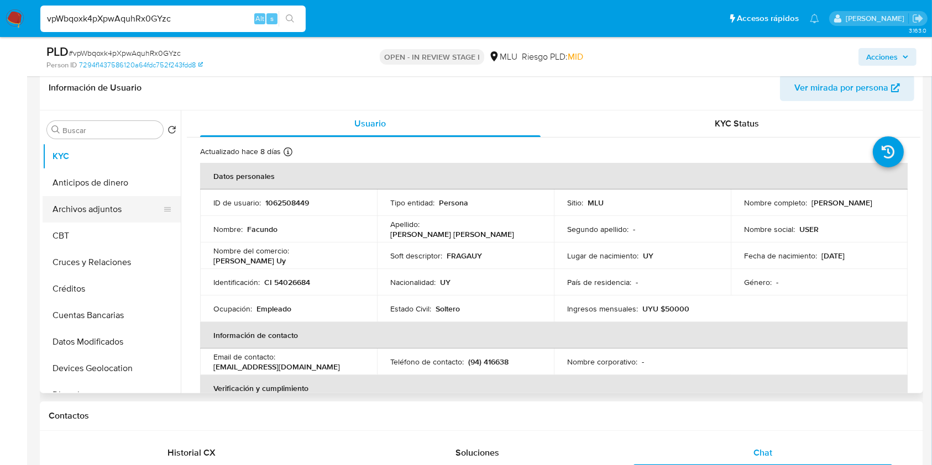
click at [102, 206] on button "Archivos adjuntos" at bounding box center [107, 209] width 129 height 27
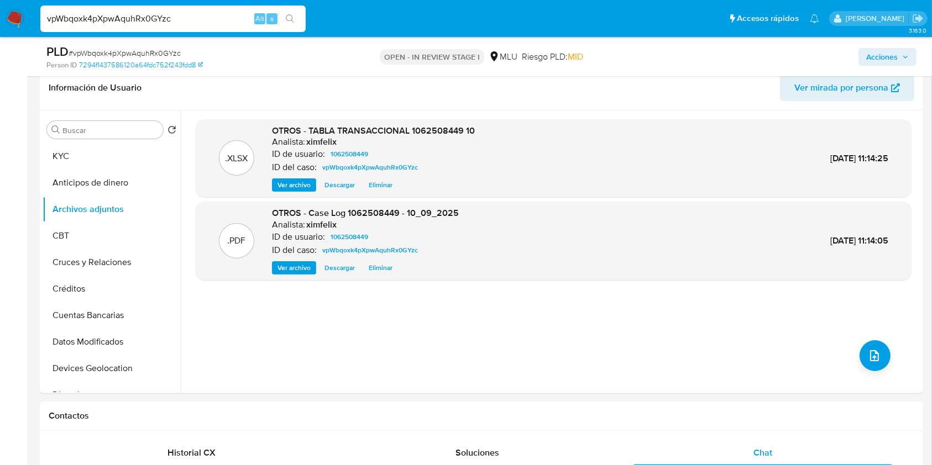
click at [885, 53] on span "Acciones" at bounding box center [882, 57] width 32 height 18
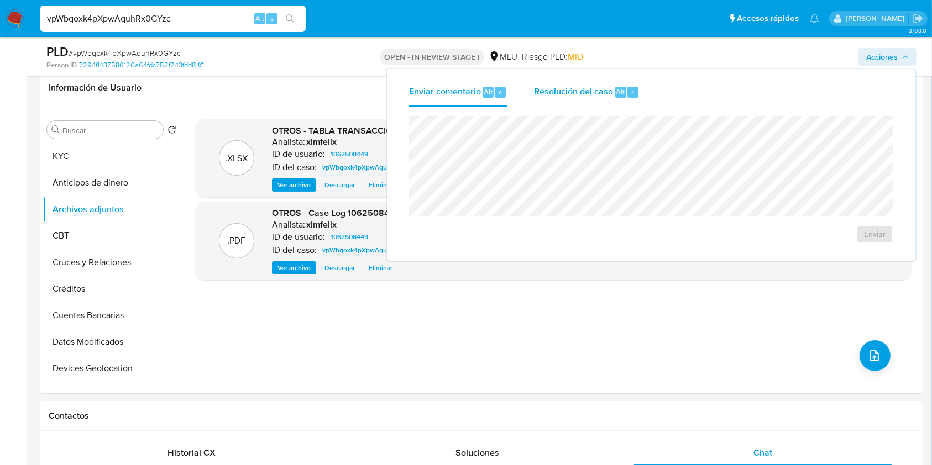
click at [619, 89] on span "Alt" at bounding box center [620, 92] width 9 height 11
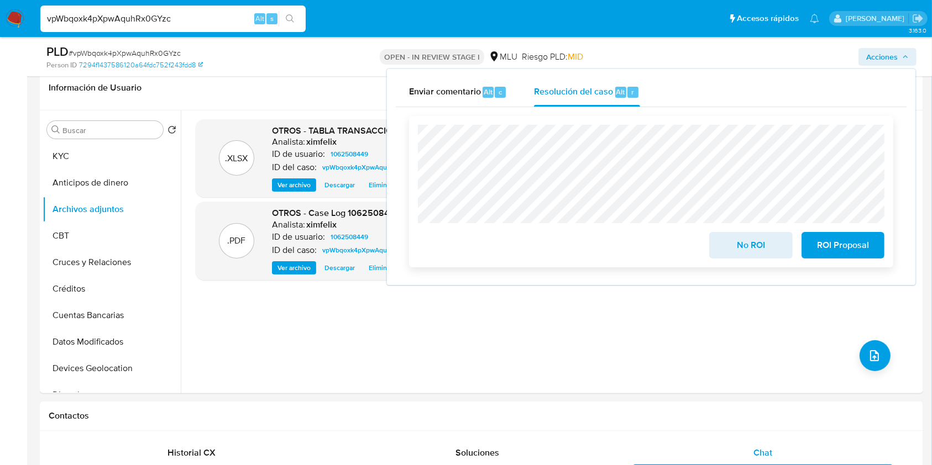
click at [853, 246] on span "ROI Proposal" at bounding box center [843, 245] width 54 height 24
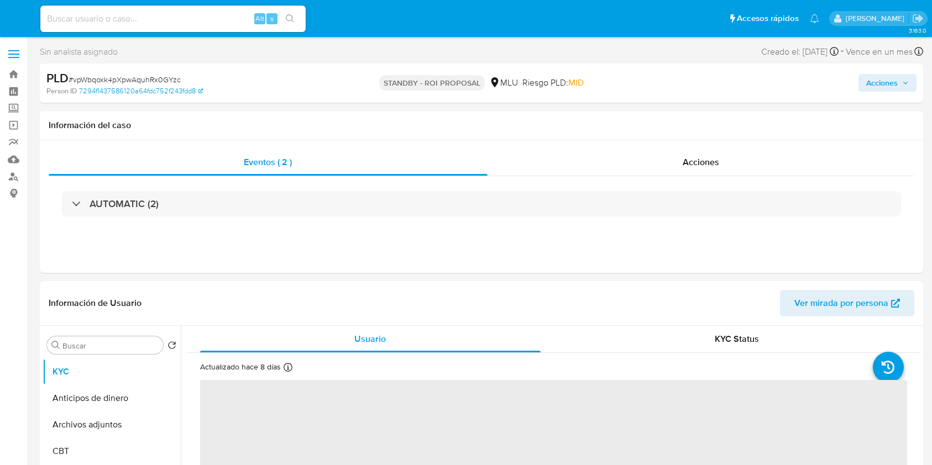
select select "10"
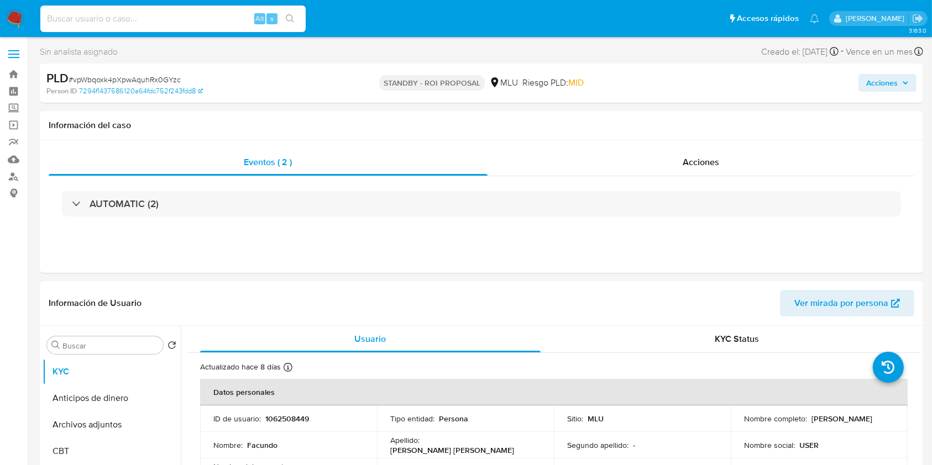
click at [194, 20] on input at bounding box center [172, 19] width 265 height 14
paste input "txUf7jwEUUt6S13LCZR4VIQp"
type input "txUf7jwEUUt6S13LCZR4VIQp"
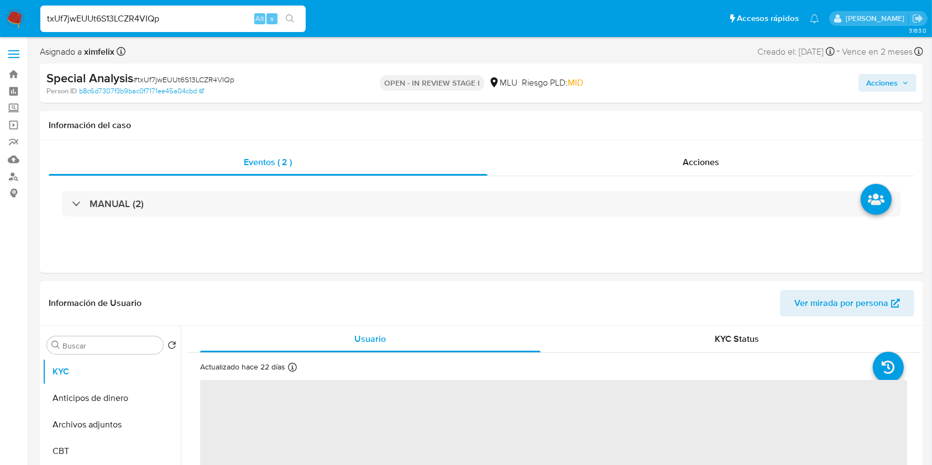
select select "10"
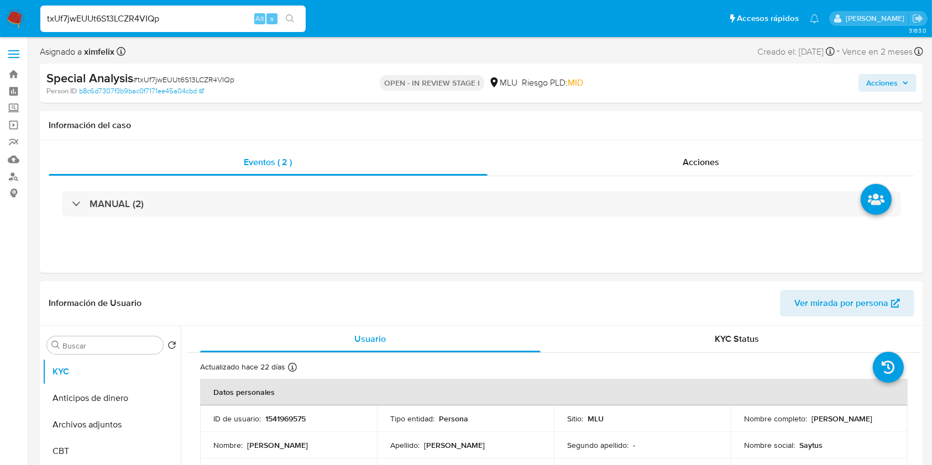
click at [152, 18] on input "txUf7jwEUUt6S13LCZR4VIQp" at bounding box center [172, 19] width 265 height 14
paste input "1541969575"
type input "1541969575"
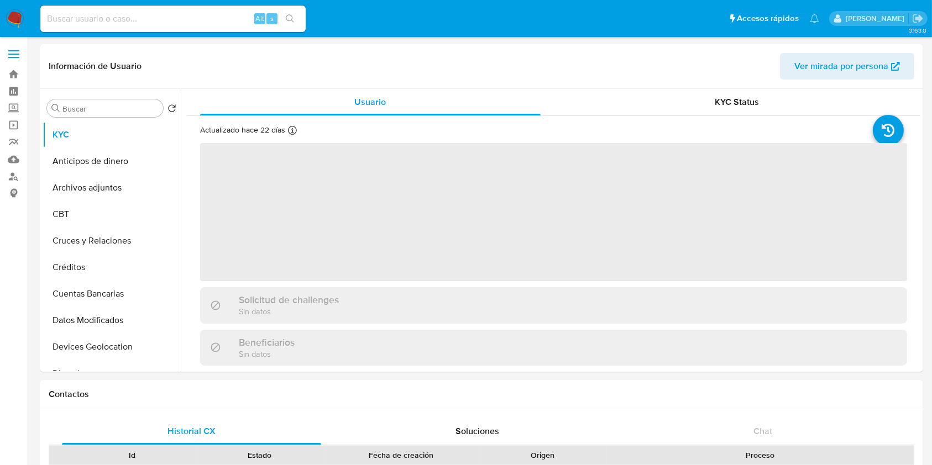
select select "10"
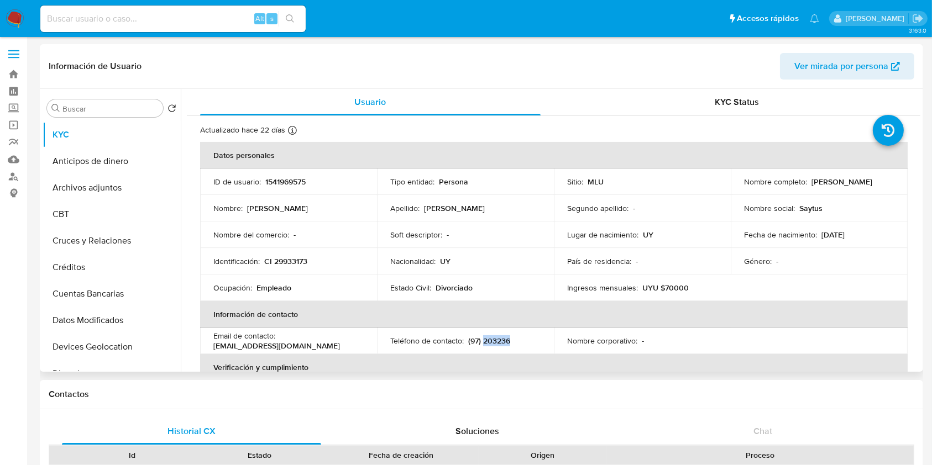
drag, startPoint x: 515, startPoint y: 335, endPoint x: 482, endPoint y: 338, distance: 32.2
click at [482, 338] on div "Teléfono de contacto : (97) 203236" at bounding box center [465, 341] width 150 height 10
copy p "203236"
click at [179, 20] on input at bounding box center [172, 19] width 265 height 14
paste input "txUf7jwEUUt6S13LCZR4VIQp"
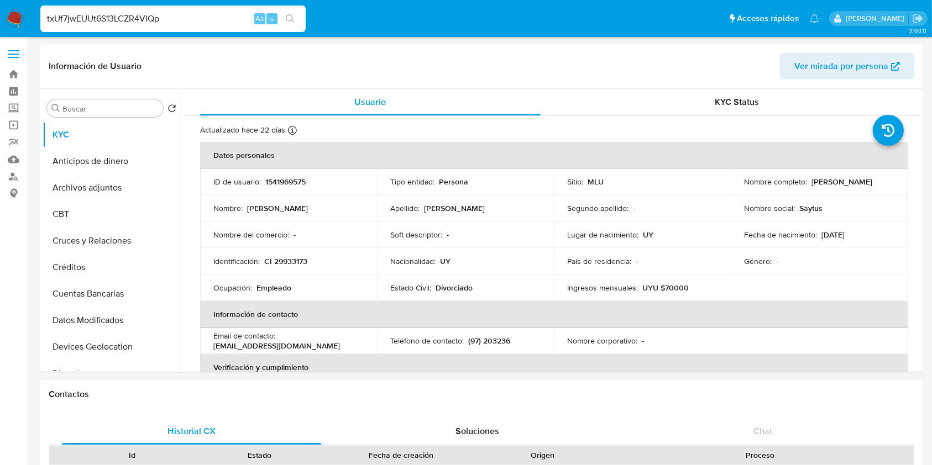
type input "txUf7jwEUUt6S13LCZR4VIQp"
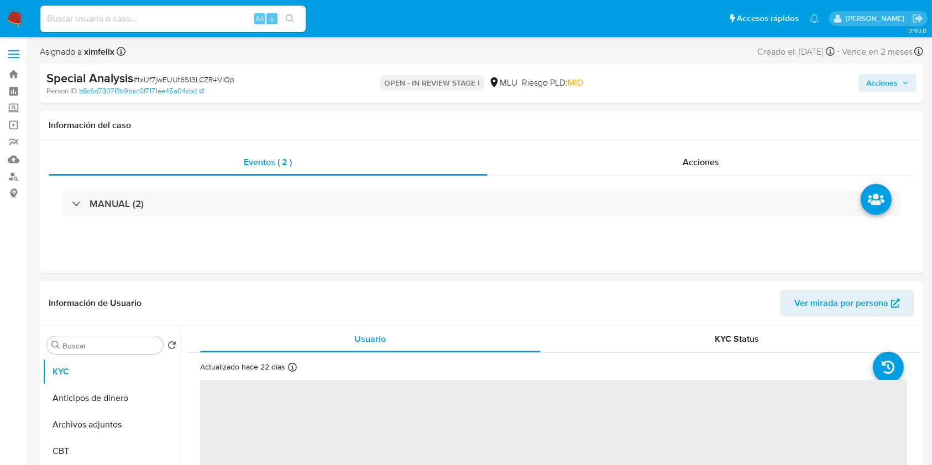
select select "10"
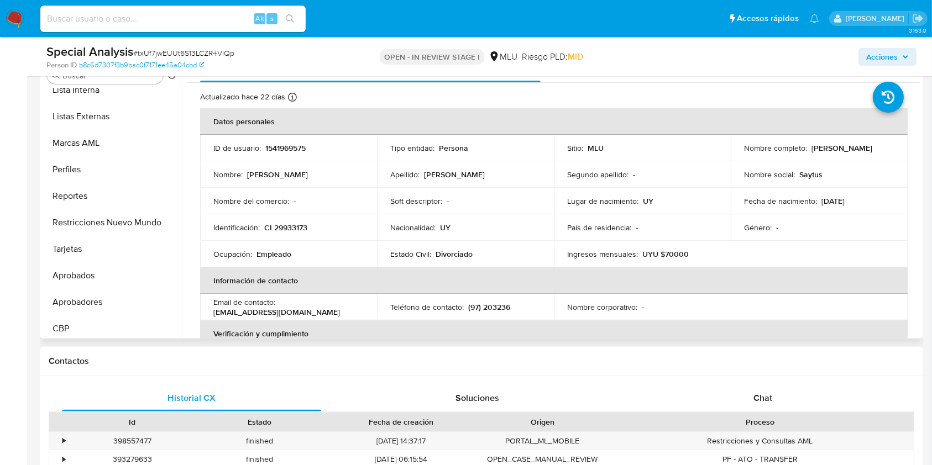
scroll to position [573, 0]
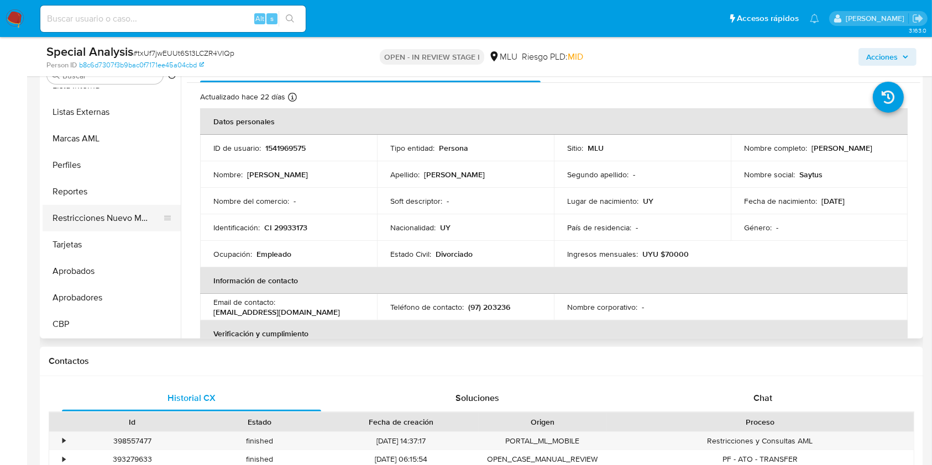
click at [127, 217] on button "Restricciones Nuevo Mundo" at bounding box center [107, 218] width 129 height 27
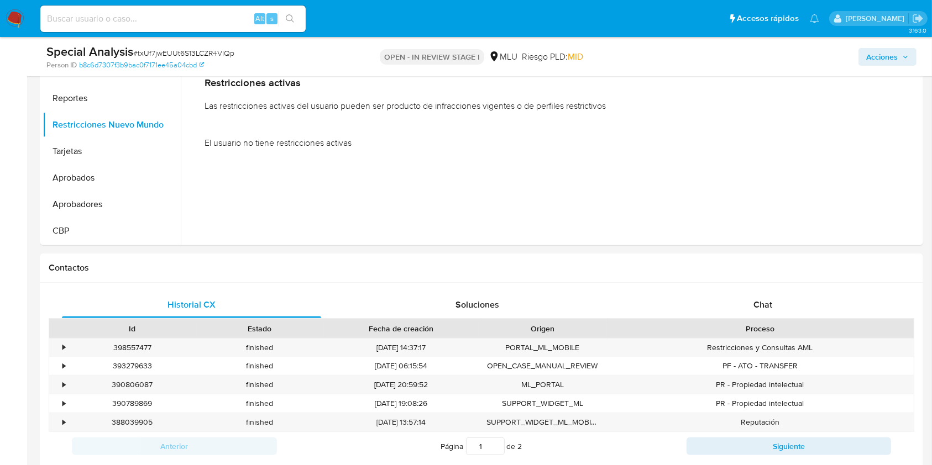
scroll to position [349, 0]
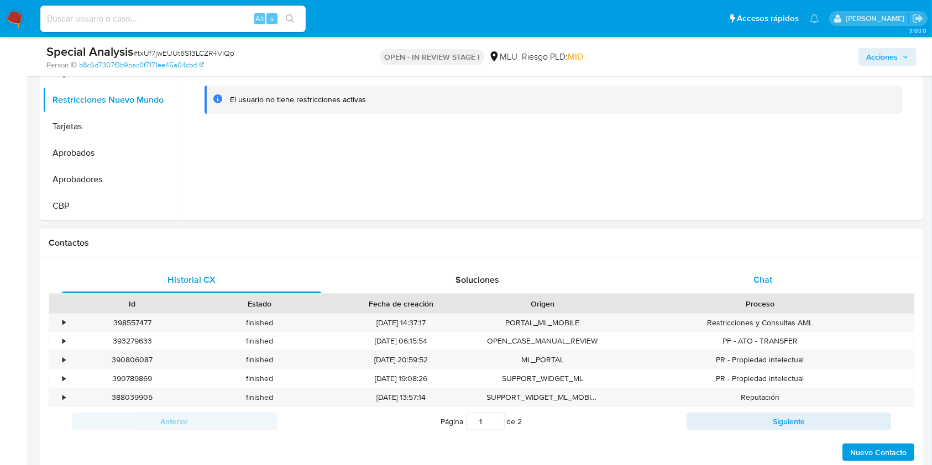
click at [773, 276] on div "Chat" at bounding box center [762, 280] width 259 height 27
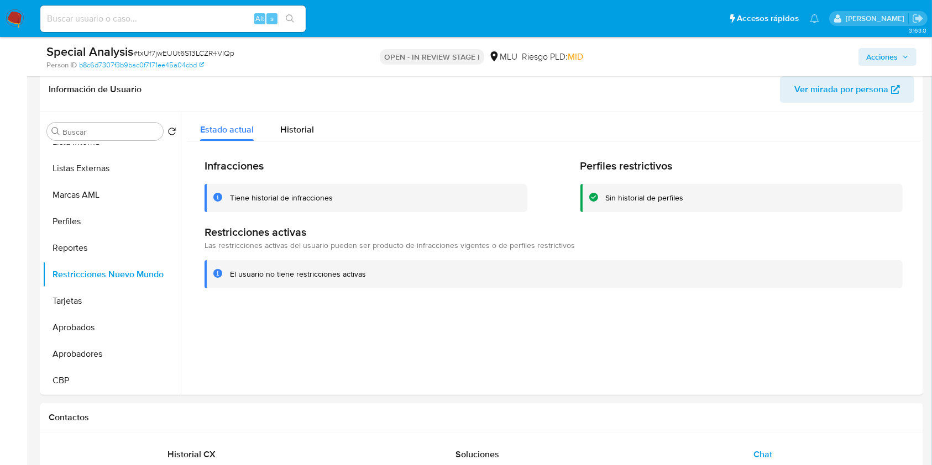
scroll to position [149, 0]
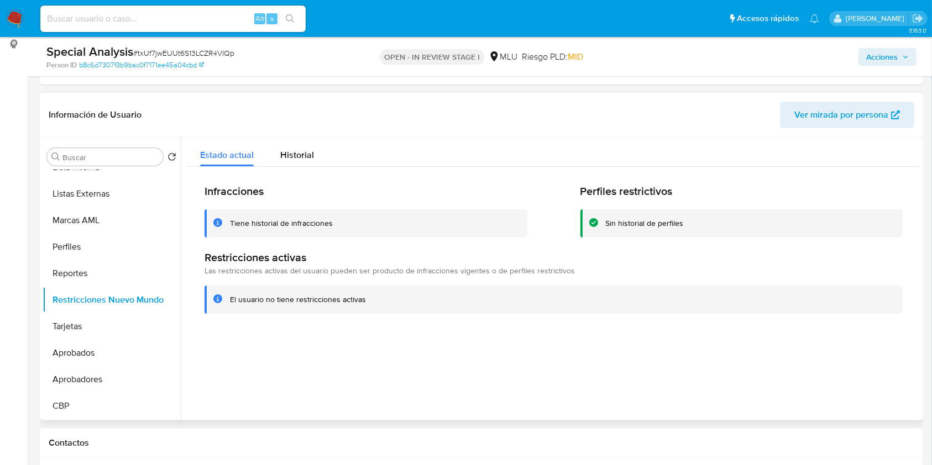
click at [296, 168] on div "Infracciones Tiene historial de infracciones Perfiles restrictivos Sin historia…" at bounding box center [553, 249] width 733 height 164
click at [302, 153] on span "Historial" at bounding box center [297, 155] width 34 height 13
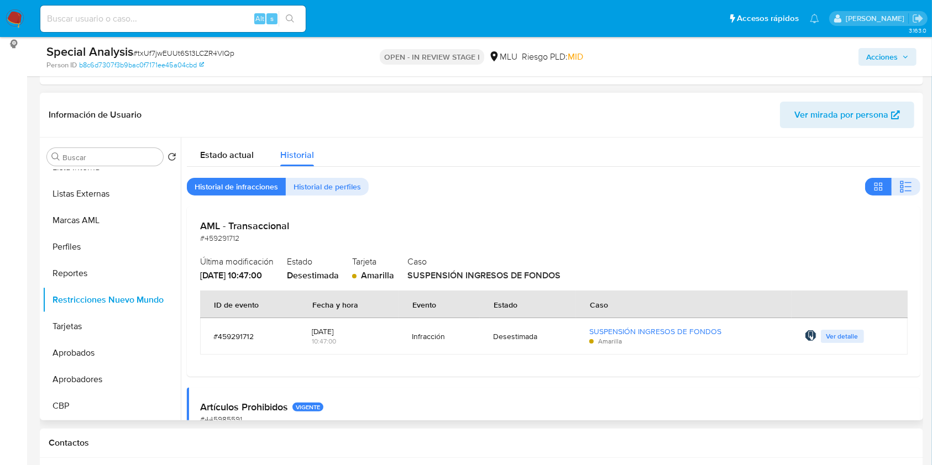
click at [814, 334] on div "Esta sentencia fue aprobada a través del Flujo de aprobación Restricciones Ver …" at bounding box center [850, 336] width 90 height 13
click at [805, 335] on img at bounding box center [811, 336] width 12 height 12
click at [806, 336] on img at bounding box center [811, 336] width 12 height 12
click at [826, 336] on span "Ver detalle" at bounding box center [842, 336] width 32 height 11
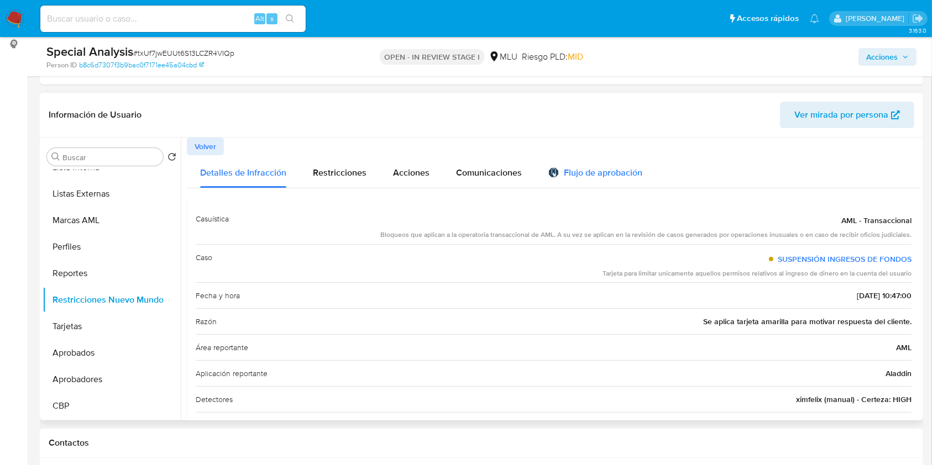
click at [596, 175] on div "Flujo de aprobación" at bounding box center [595, 175] width 94 height 12
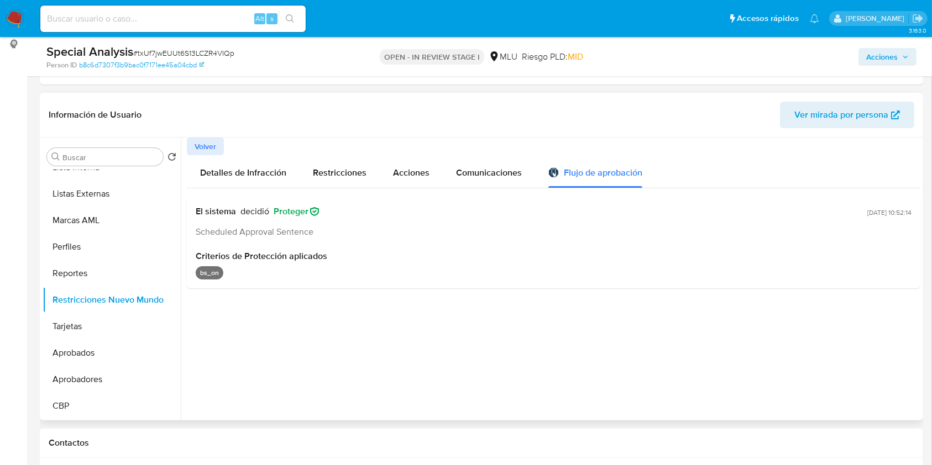
click at [225, 270] on div "bs_on" at bounding box center [554, 272] width 716 height 13
click at [211, 274] on p "bs_on" at bounding box center [210, 272] width 28 height 13
click at [492, 178] on span "Comunicaciones" at bounding box center [489, 172] width 66 height 13
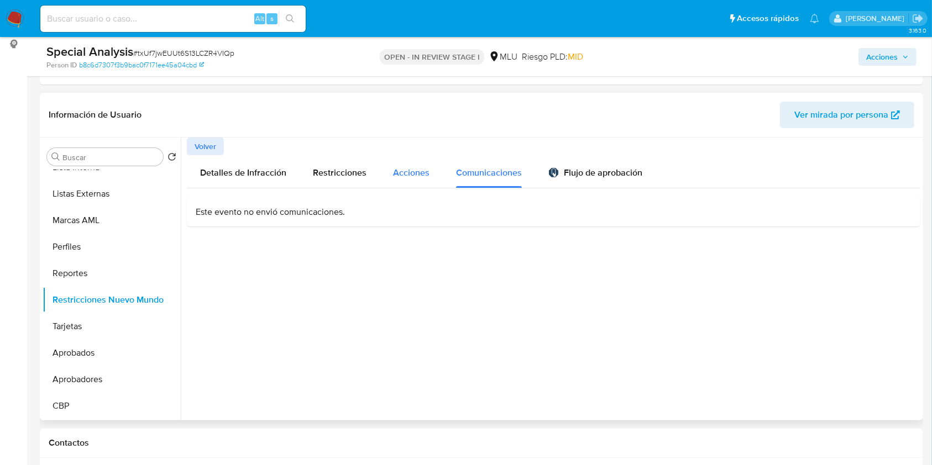
click at [411, 178] on span "Acciones" at bounding box center [411, 172] width 36 height 13
click at [343, 175] on span "Restricciones" at bounding box center [340, 172] width 54 height 13
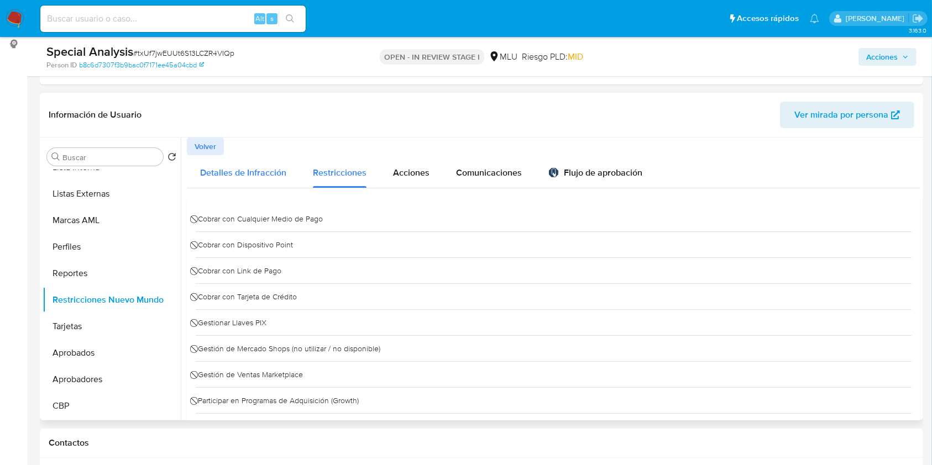
click at [245, 180] on div "Detalles de Infracción" at bounding box center [243, 171] width 86 height 33
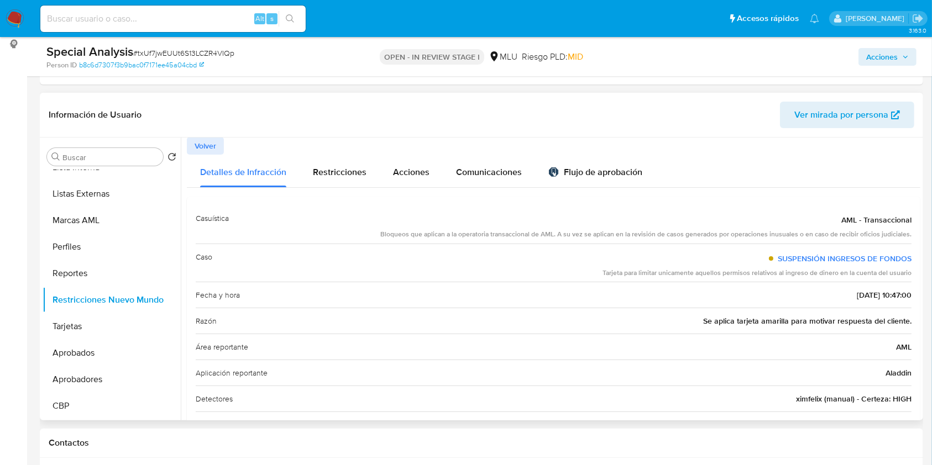
scroll to position [0, 0]
click at [205, 143] on span "Volver" at bounding box center [206, 146] width 22 height 15
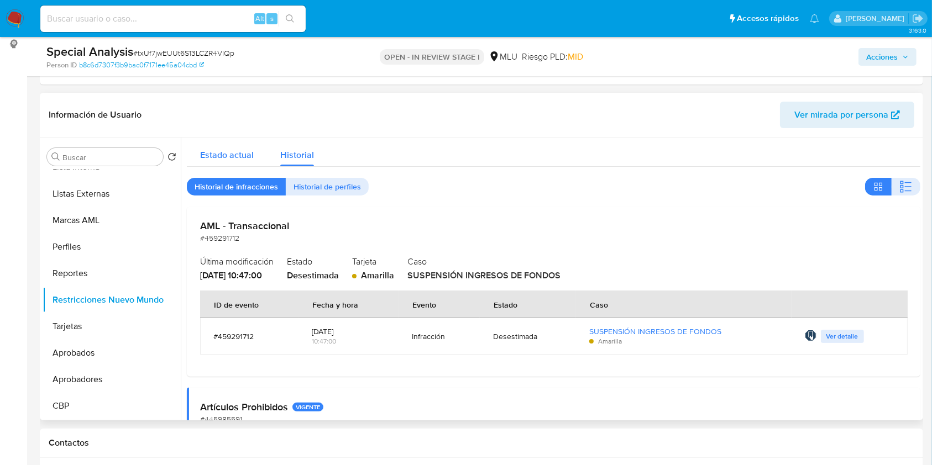
click at [230, 154] on span "Estado actual" at bounding box center [227, 155] width 54 height 13
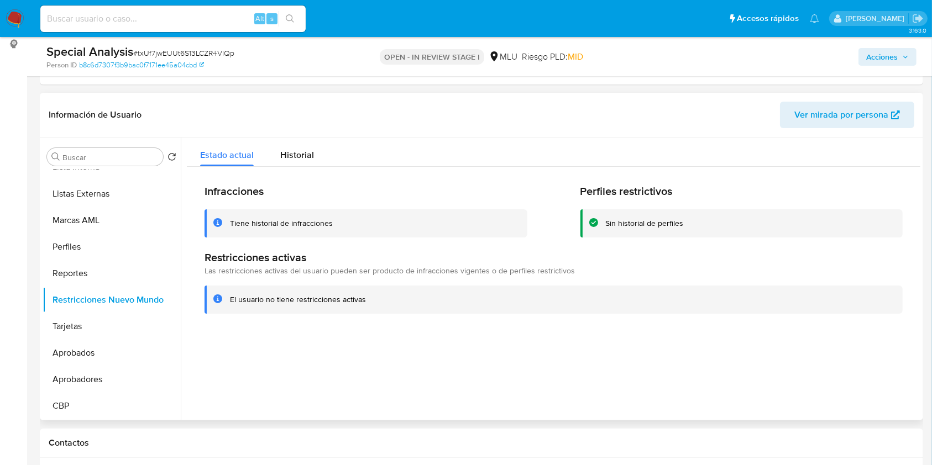
click at [430, 222] on div "Tiene historial de infracciones" at bounding box center [374, 223] width 288 height 11
click at [376, 307] on div "El usuario no tiene restricciones activas" at bounding box center [553, 300] width 698 height 28
click at [859, 358] on div at bounding box center [550, 279] width 739 height 283
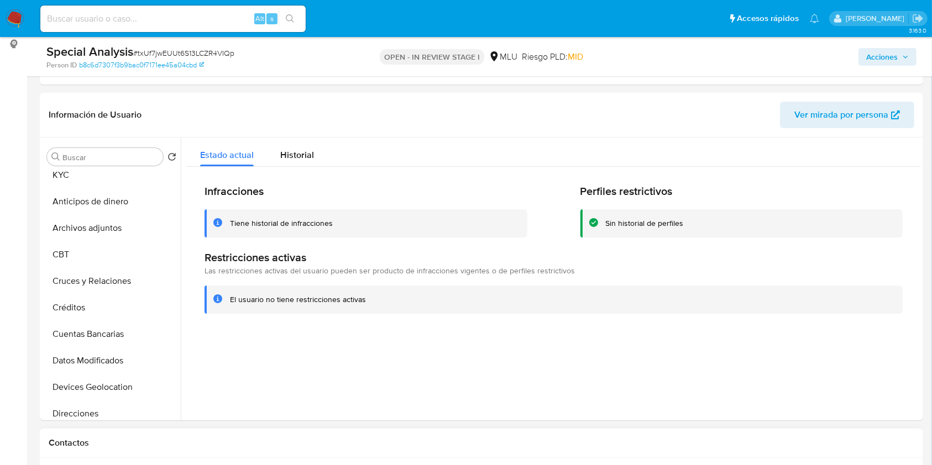
scroll to position [573, 0]
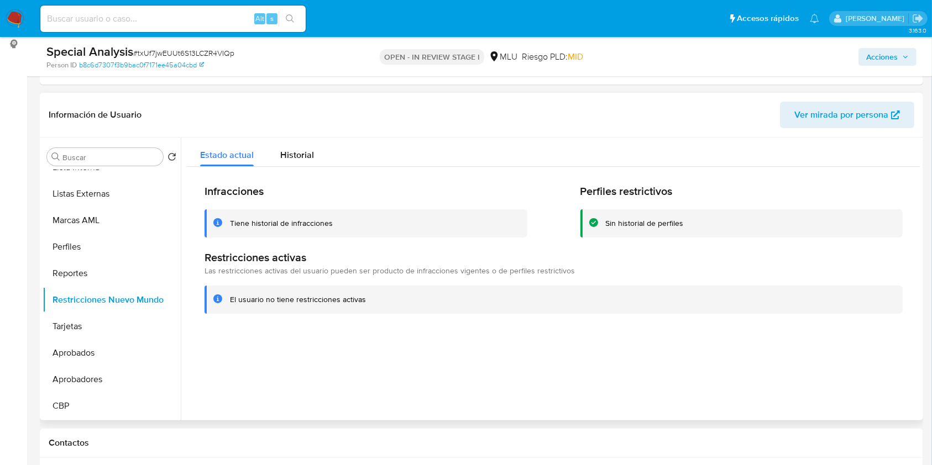
click at [833, 342] on div at bounding box center [550, 279] width 739 height 283
click at [909, 380] on div at bounding box center [550, 279] width 739 height 283
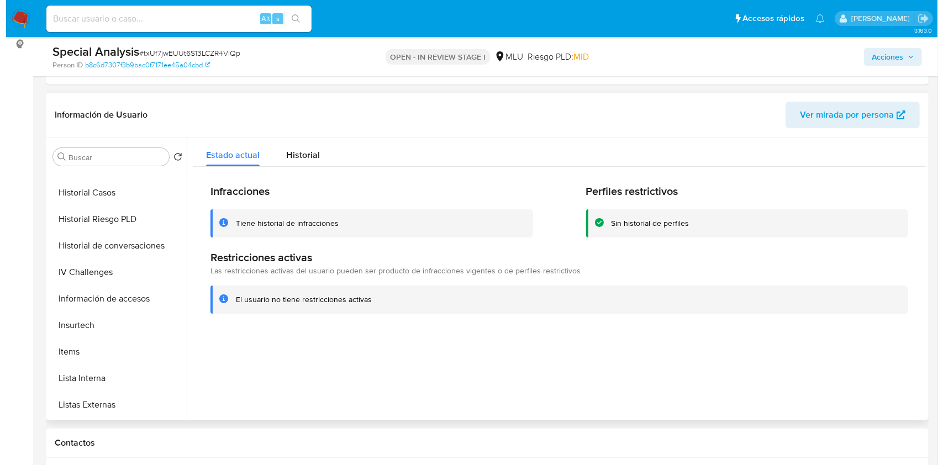
scroll to position [357, 0]
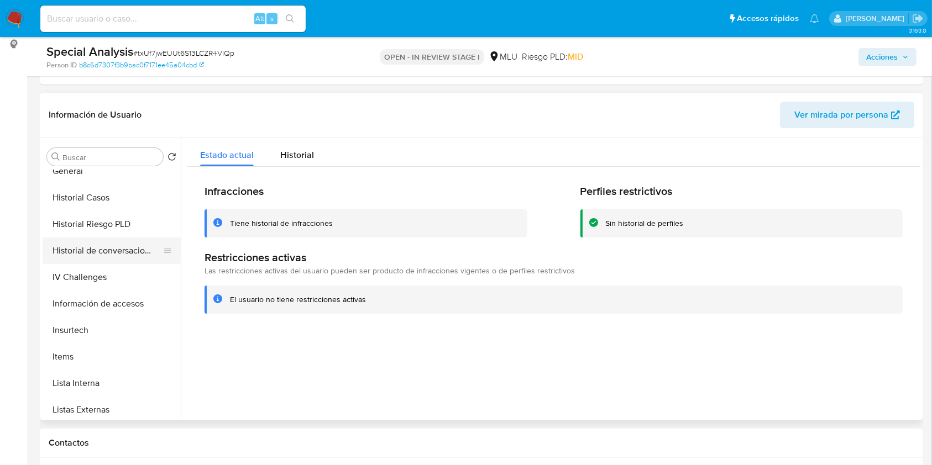
click at [140, 253] on button "Historial de conversaciones" at bounding box center [107, 251] width 129 height 27
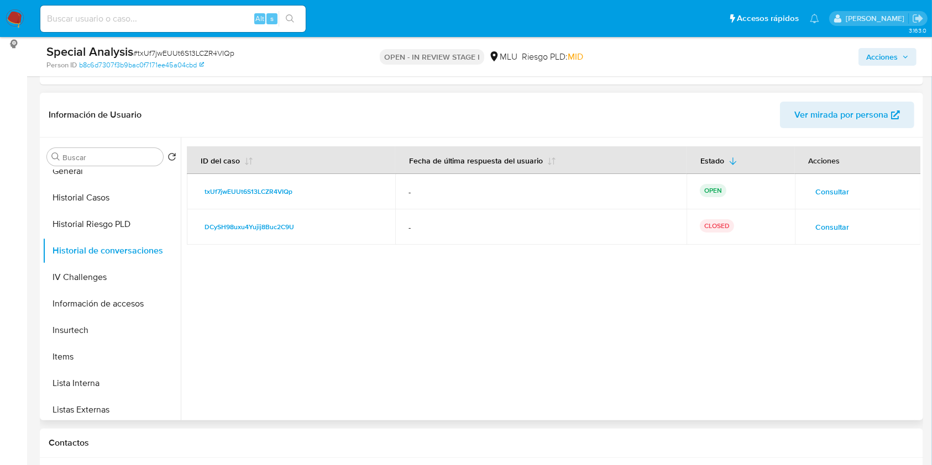
click at [830, 226] on span "Consultar" at bounding box center [833, 226] width 34 height 15
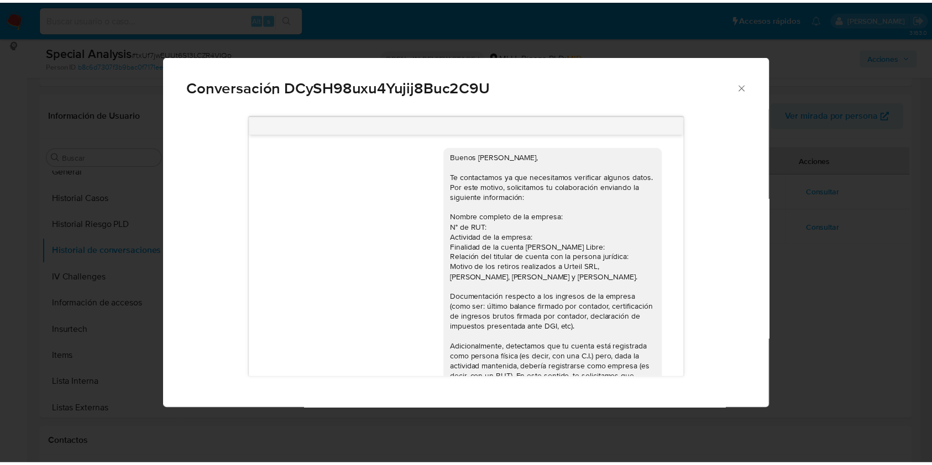
scroll to position [304, 0]
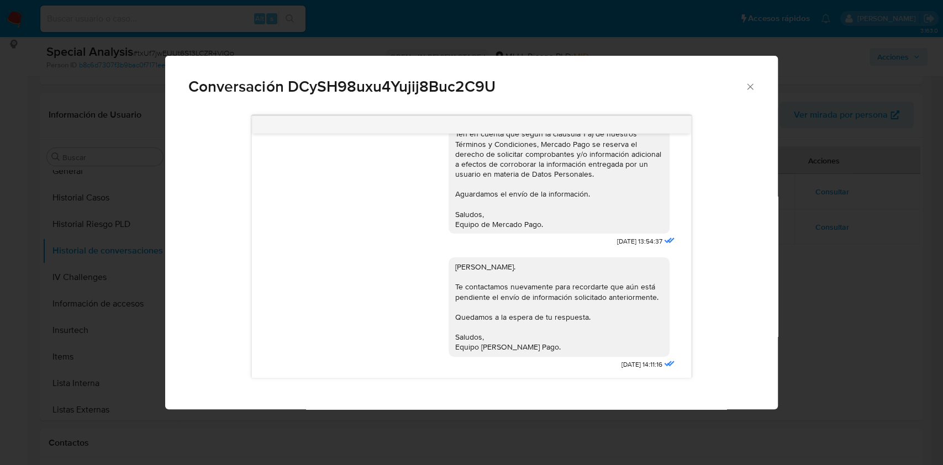
click at [800, 347] on div "Conversación DCySH98uxu4Yujij8Buc2C9U Buenos días Nicolas, Te contactamos ya qu…" at bounding box center [471, 232] width 943 height 465
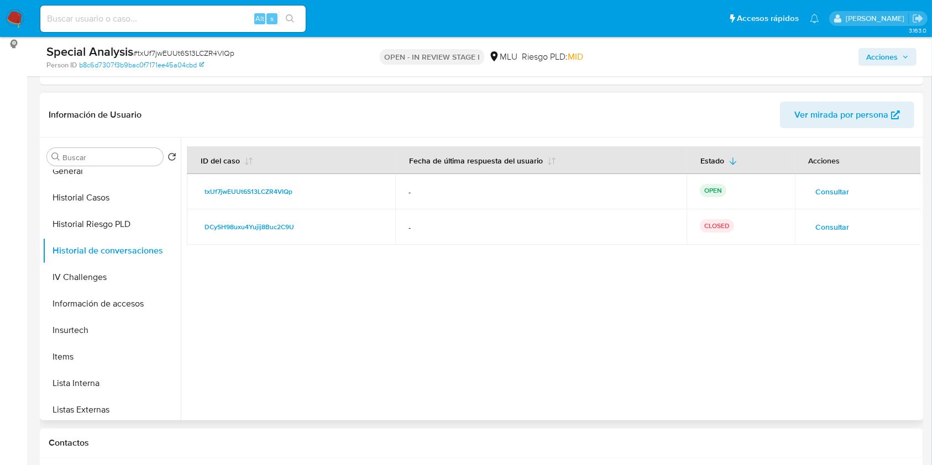
click at [845, 343] on div at bounding box center [550, 279] width 739 height 283
